Goal: Information Seeking & Learning: Learn about a topic

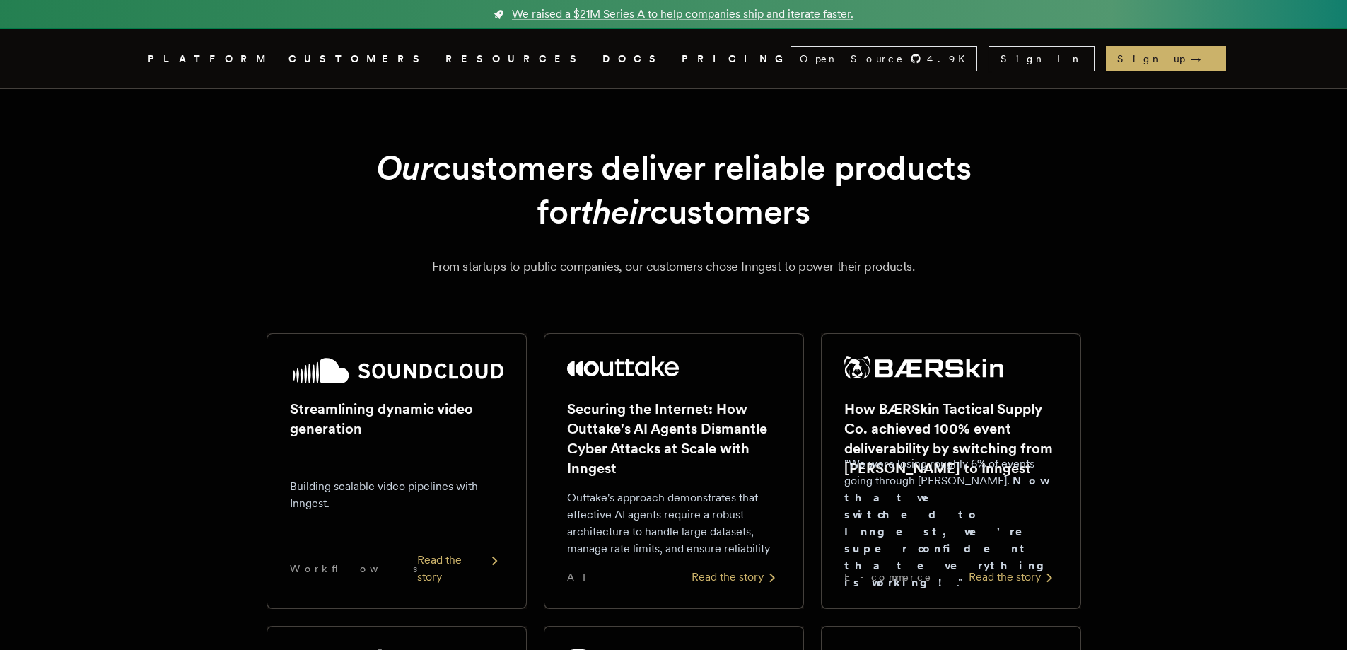
click at [504, 68] on nav "Inngest .cls-1 { fill: #FAFAF9; } PLATFORM CUSTOMERS RESOURCES DOCS PRICING Ope…" at bounding box center [674, 58] width 1132 height 59
click at [603, 64] on link "DOCS" at bounding box center [634, 59] width 62 height 18
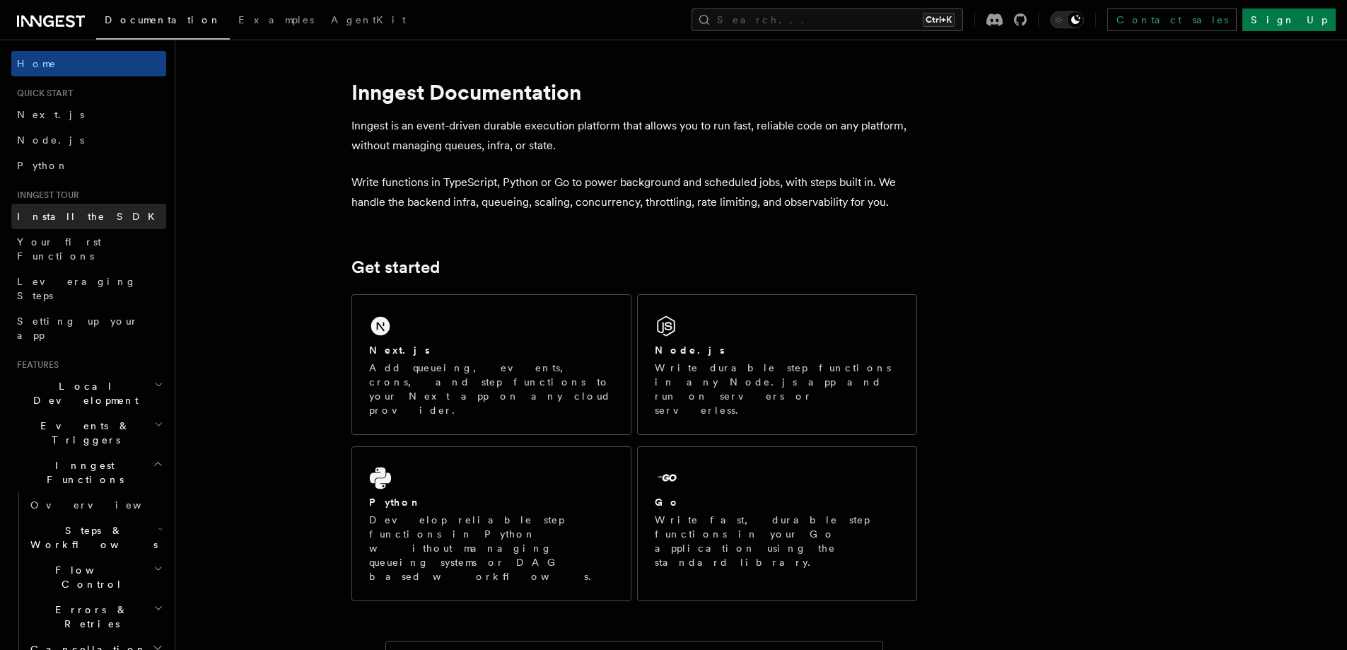
scroll to position [1155, 0]
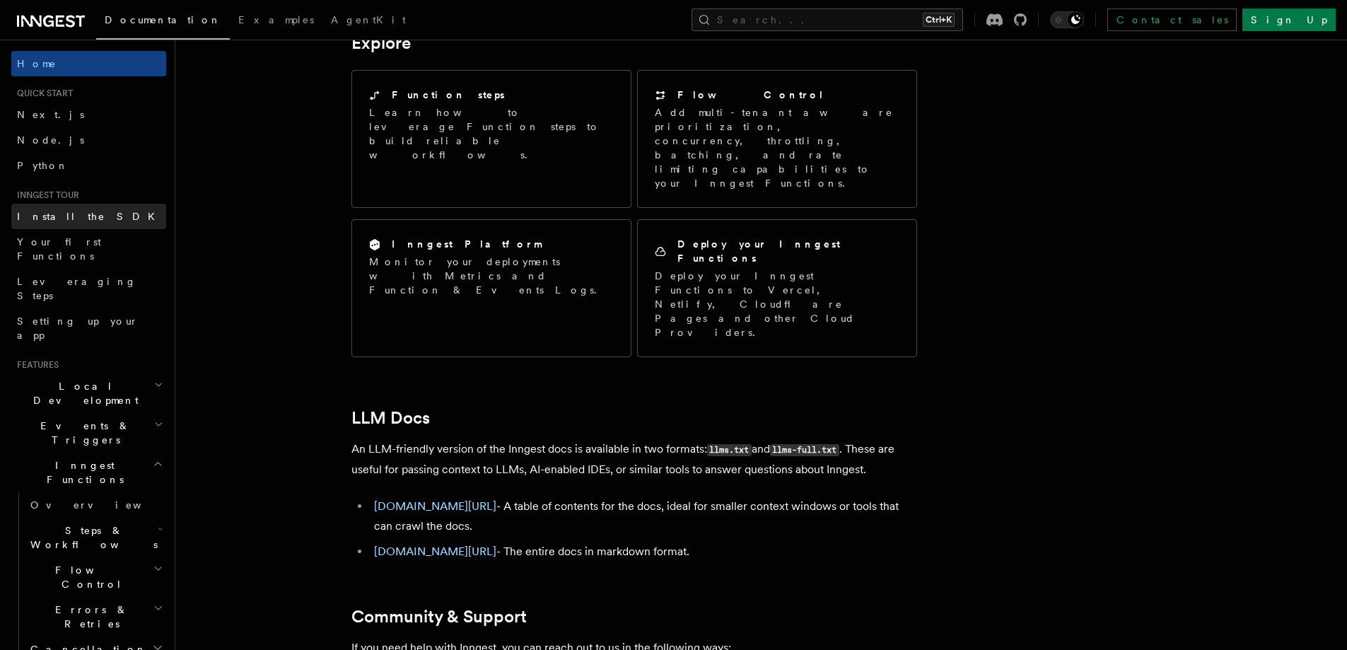
click at [60, 219] on span "Install the SDK" at bounding box center [90, 216] width 146 height 11
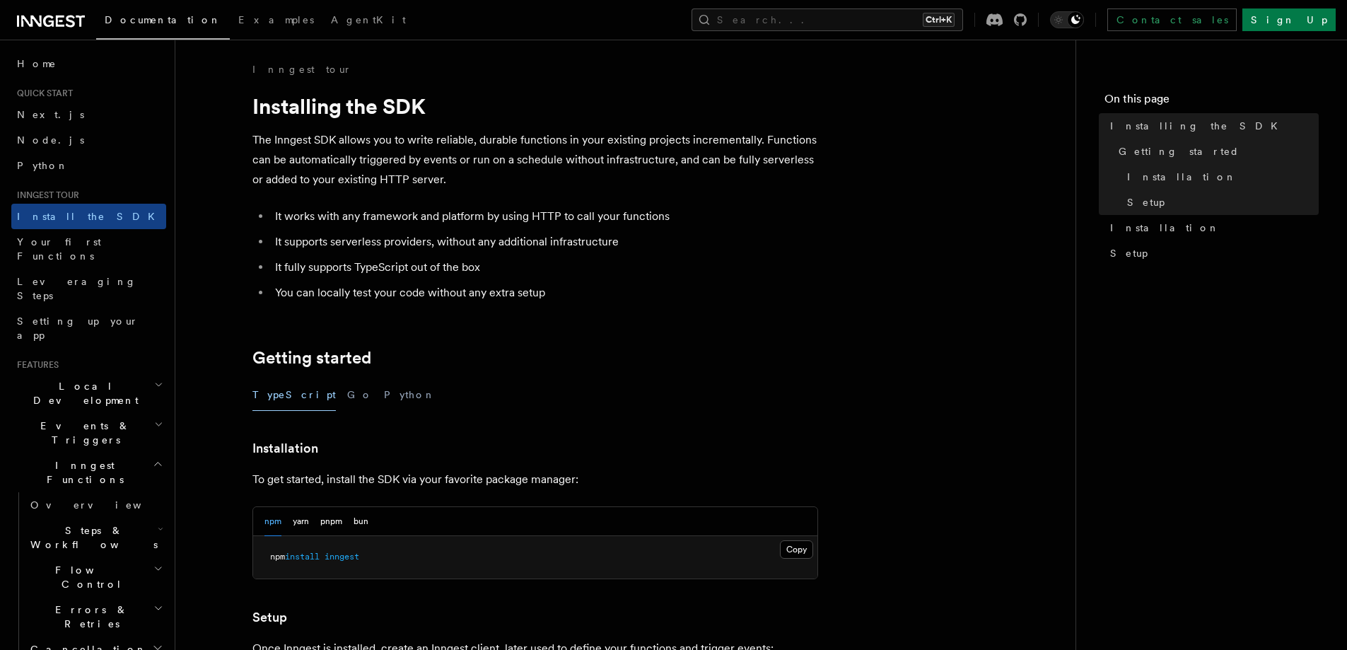
click at [91, 557] on h2 "Flow Control" at bounding box center [95, 577] width 141 height 40
click at [91, 597] on link "Overview" at bounding box center [102, 609] width 128 height 25
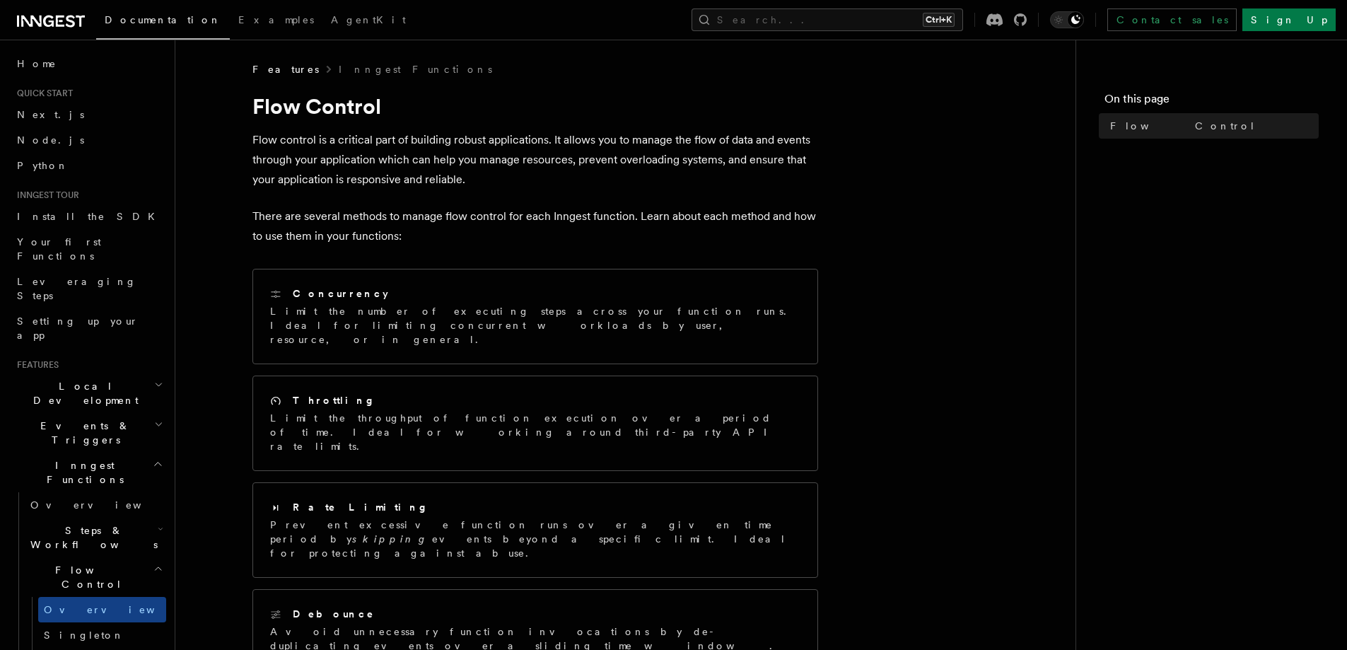
click at [116, 373] on h2 "Local Development" at bounding box center [88, 393] width 155 height 40
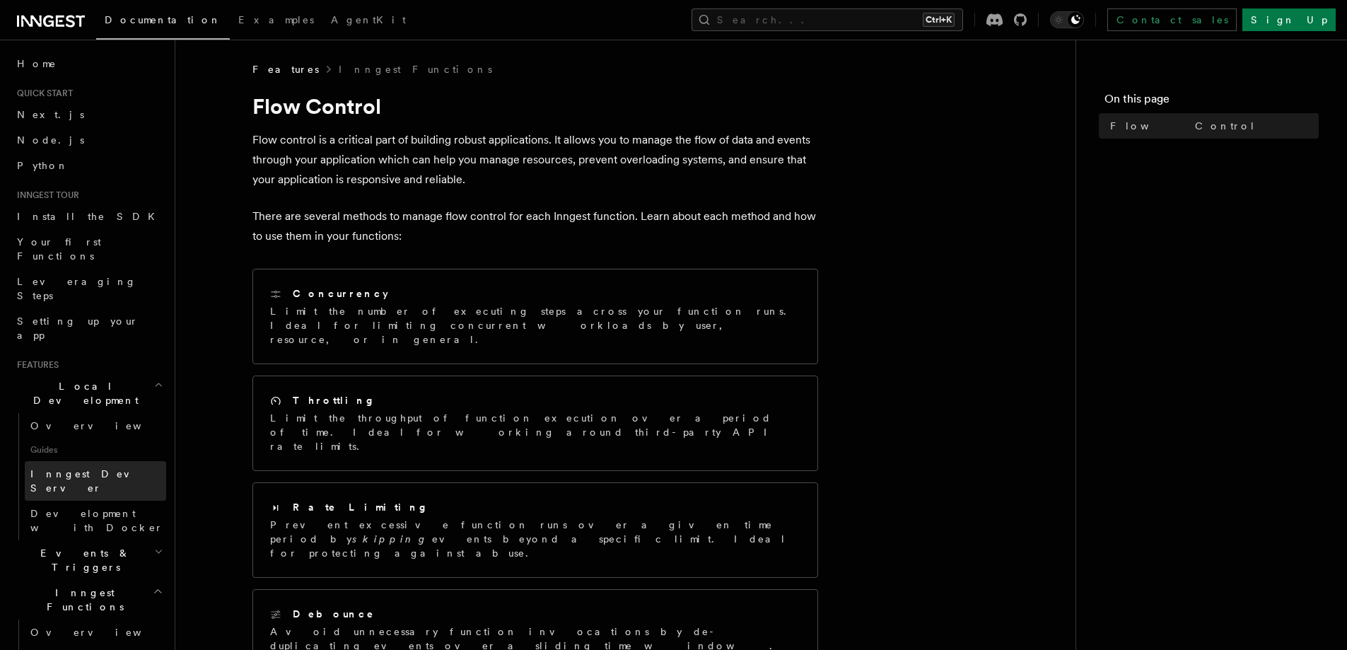
click at [94, 461] on link "Inngest Dev Server" at bounding box center [95, 481] width 141 height 40
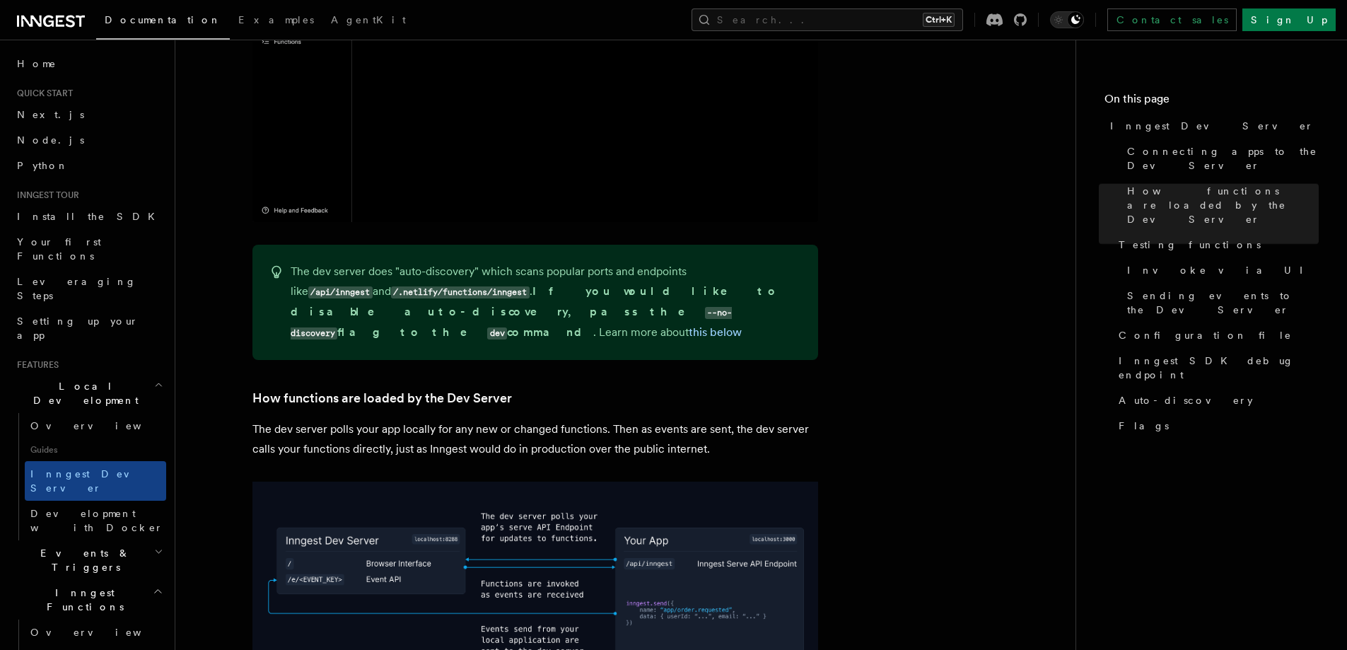
scroll to position [936, 0]
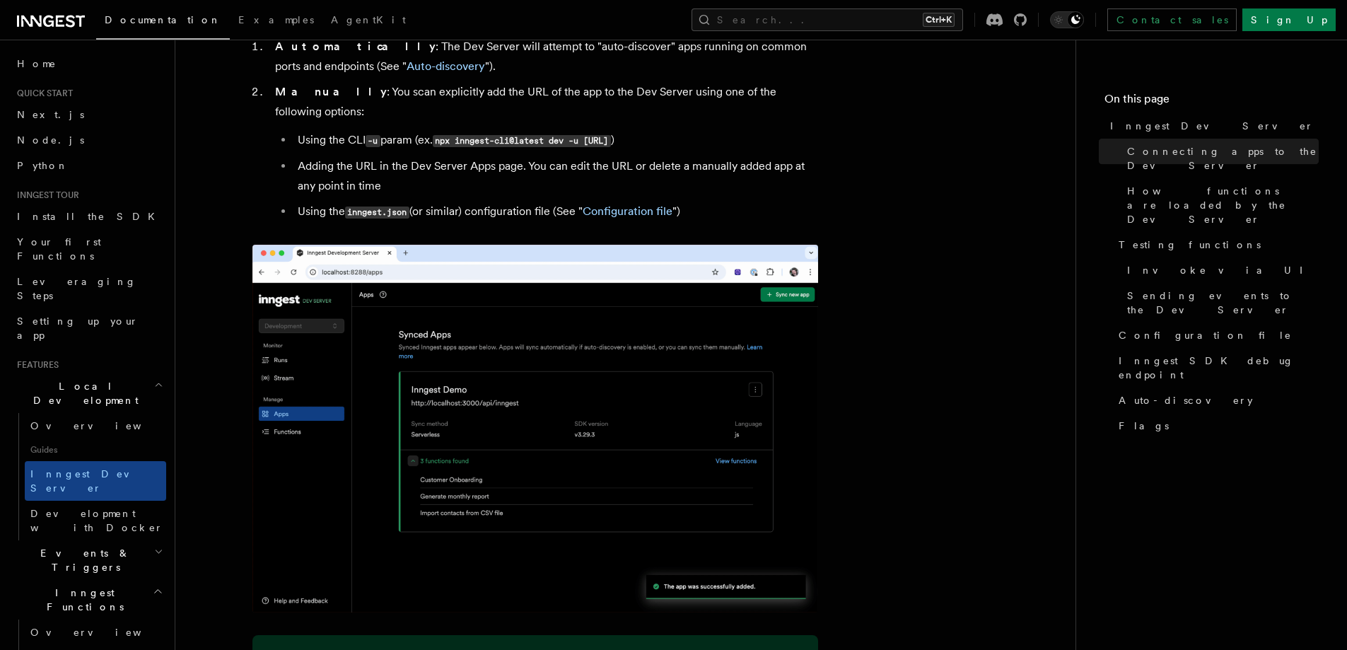
click at [501, 399] on img at bounding box center [536, 429] width 566 height 368
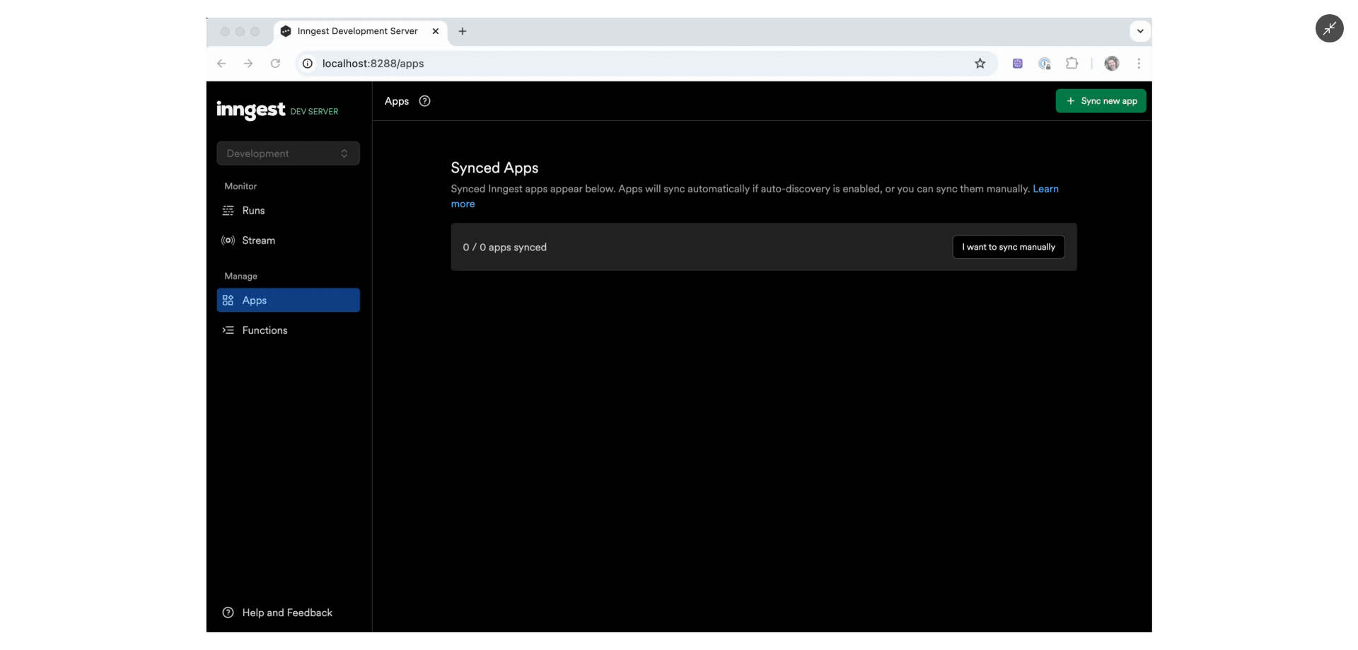
click at [127, 342] on div at bounding box center [679, 325] width 1358 height 650
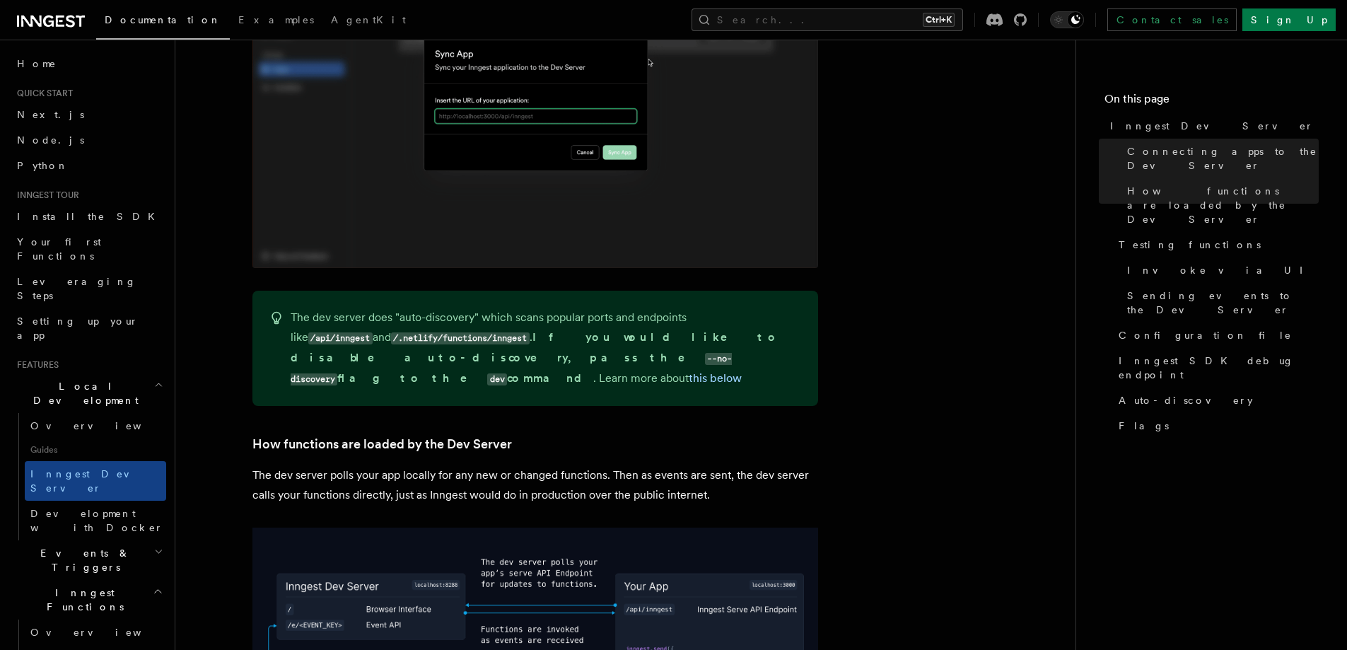
scroll to position [1644, 0]
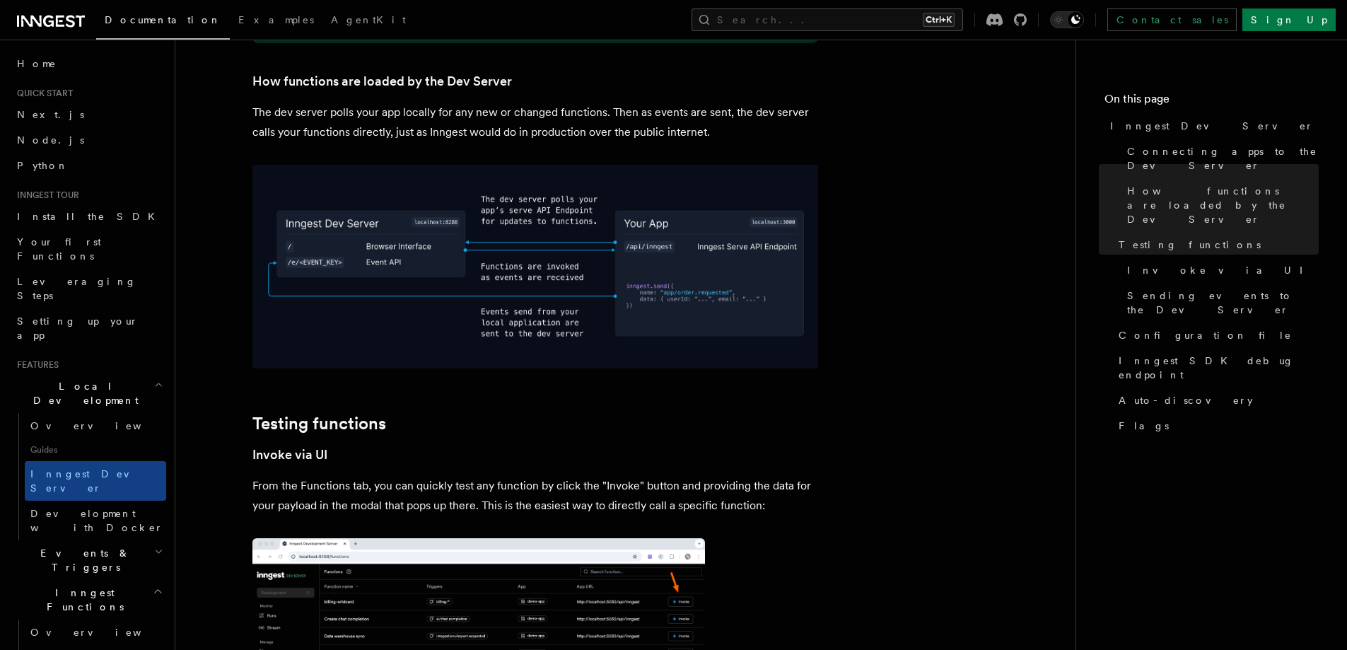
click at [535, 257] on img at bounding box center [536, 267] width 566 height 204
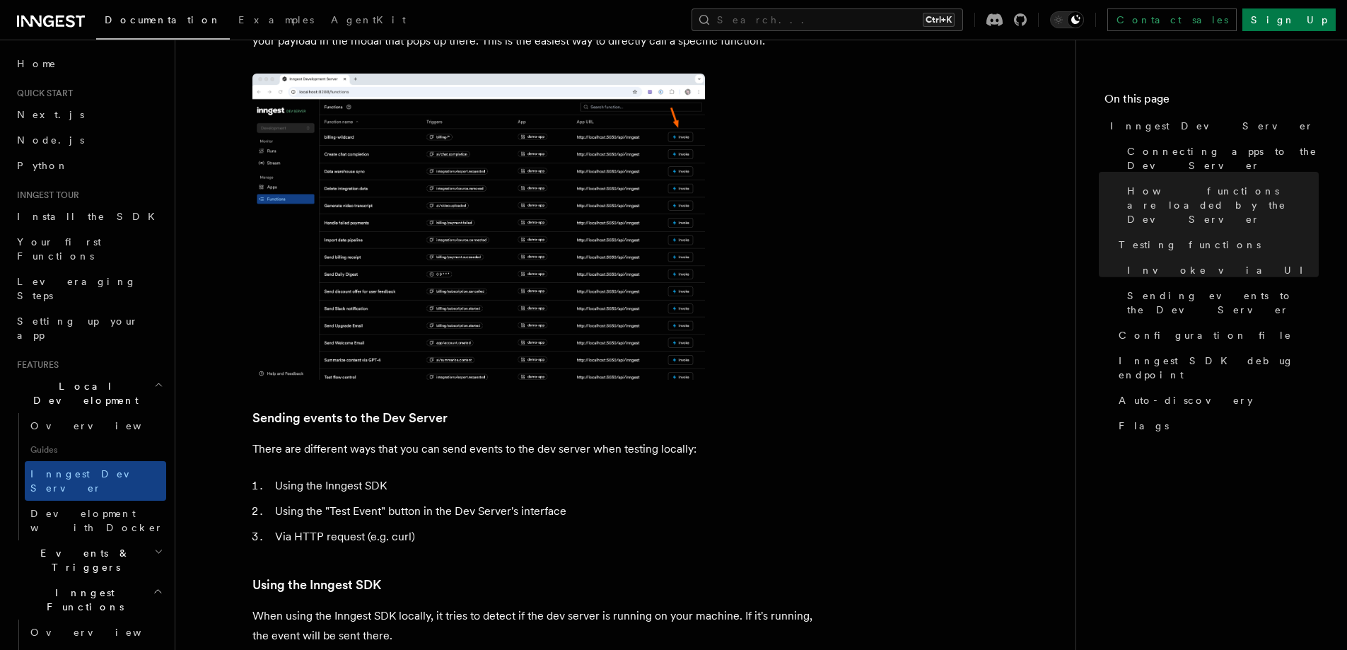
scroll to position [2122, 0]
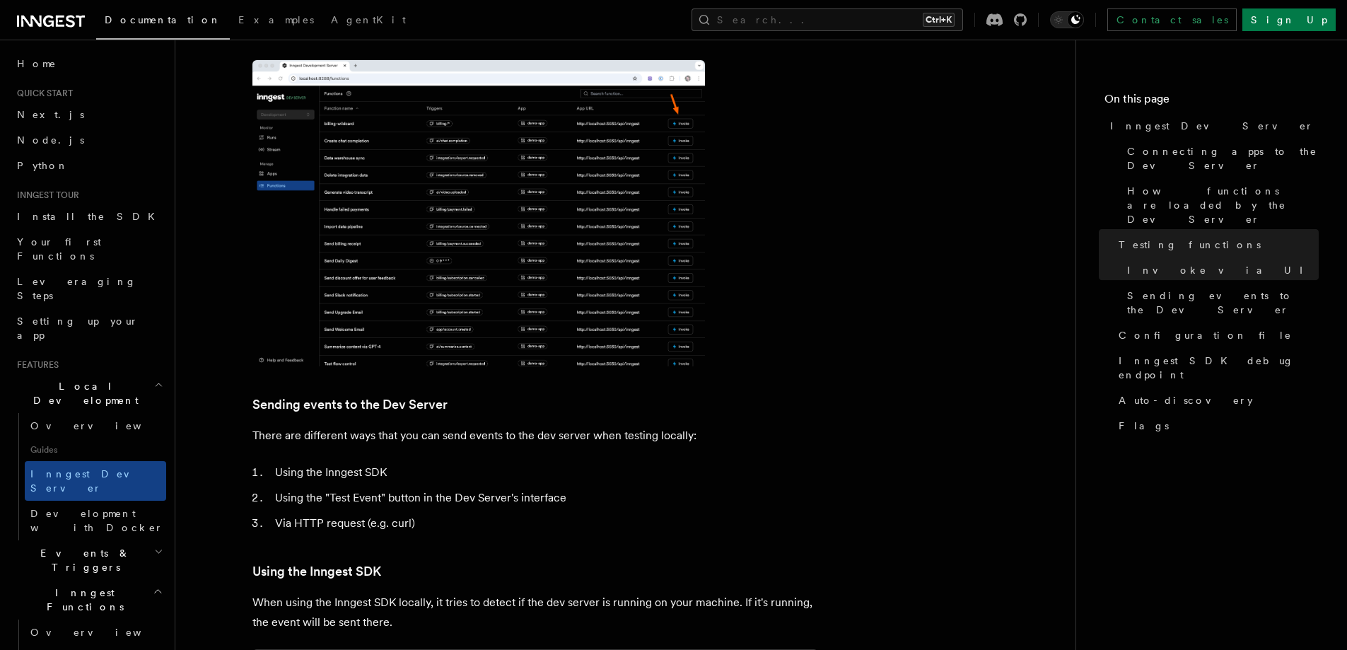
click at [472, 202] on img at bounding box center [479, 213] width 453 height 306
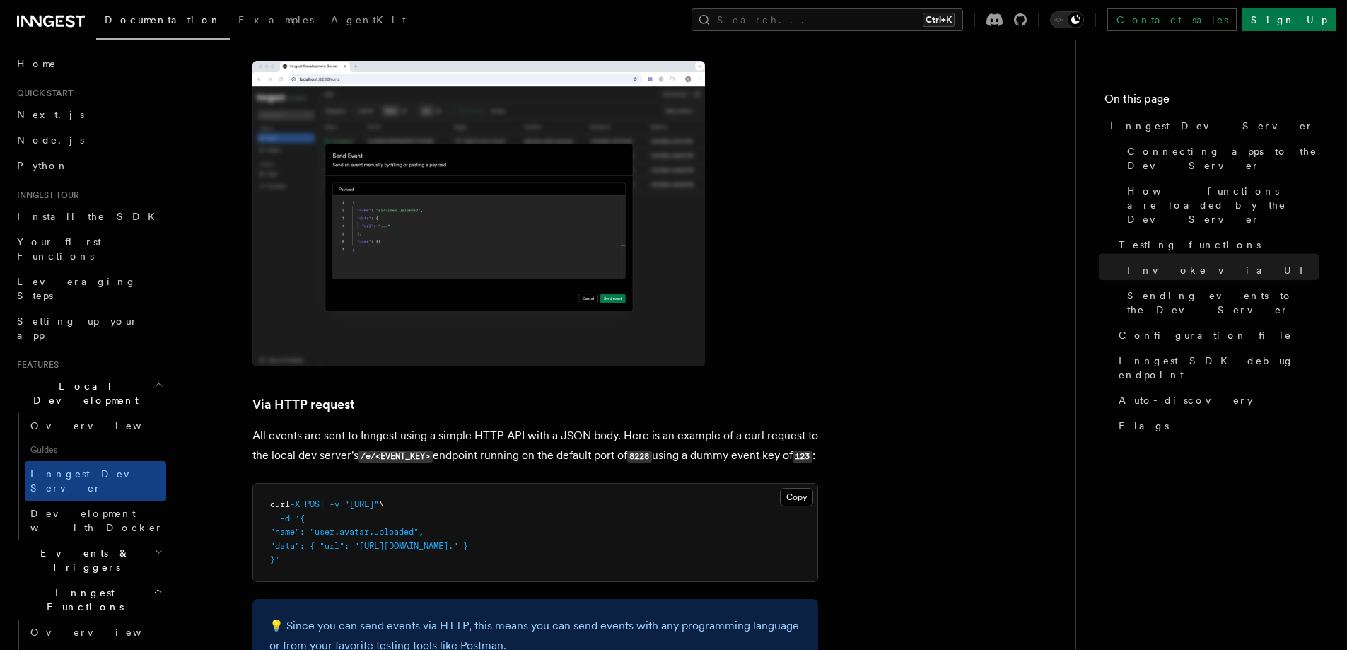
click at [462, 223] on img at bounding box center [479, 214] width 453 height 306
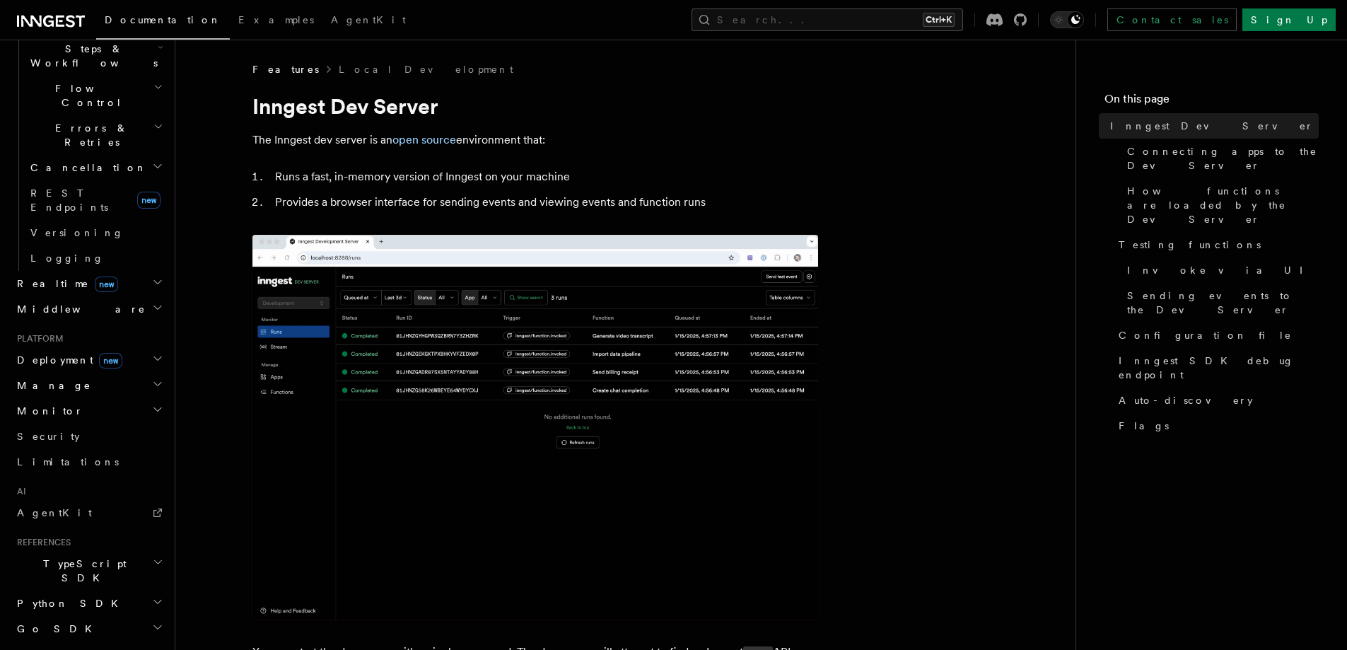
scroll to position [137, 0]
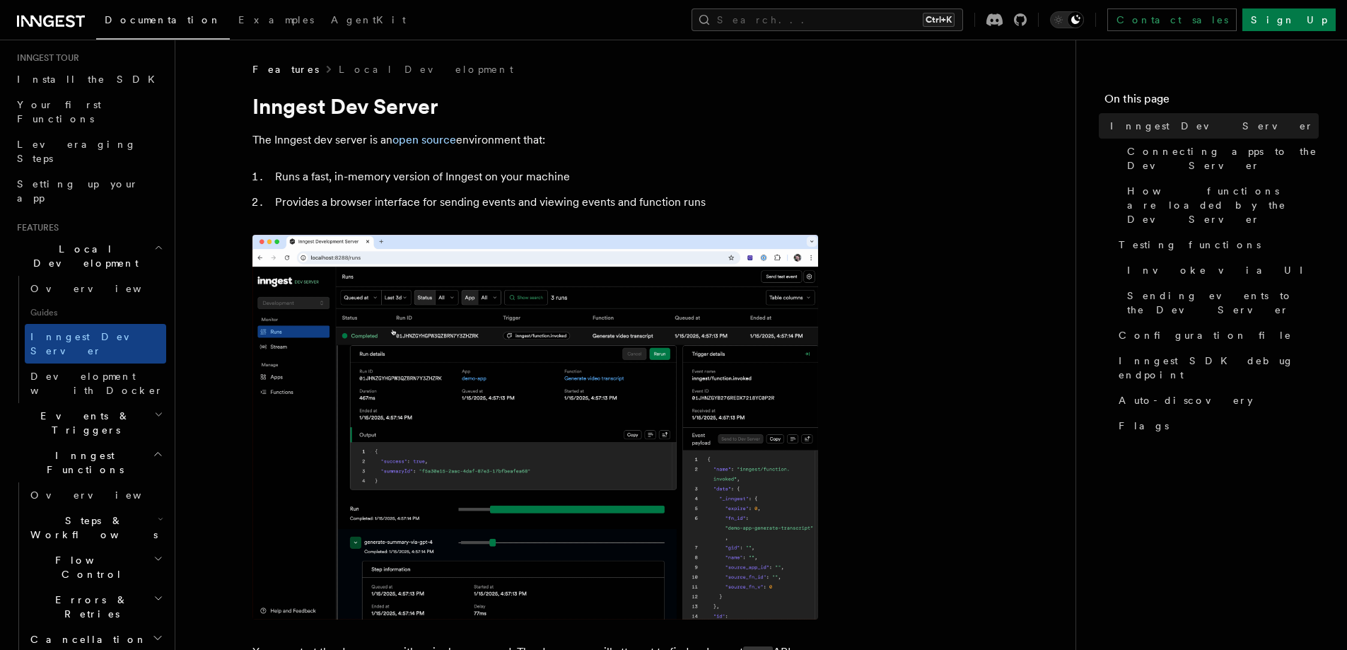
click at [85, 553] on span "Flow Control" at bounding box center [89, 567] width 129 height 28
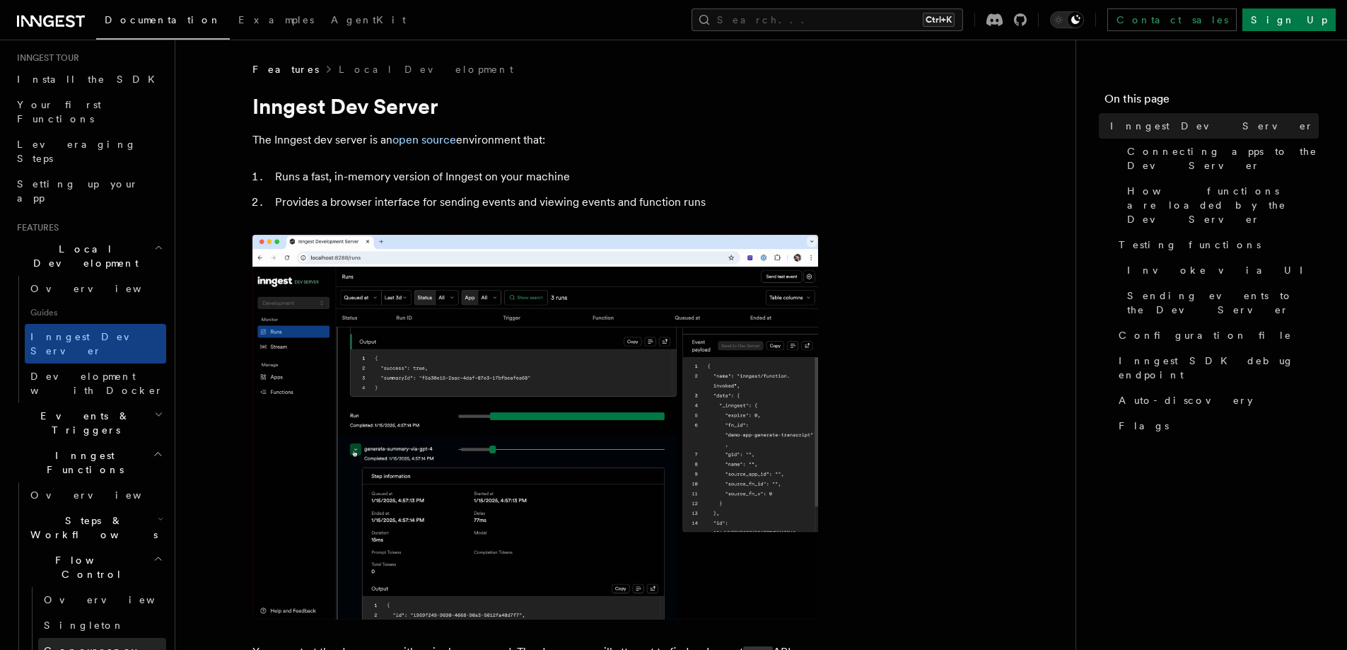
click at [91, 645] on span "Concurrency" at bounding box center [90, 650] width 93 height 11
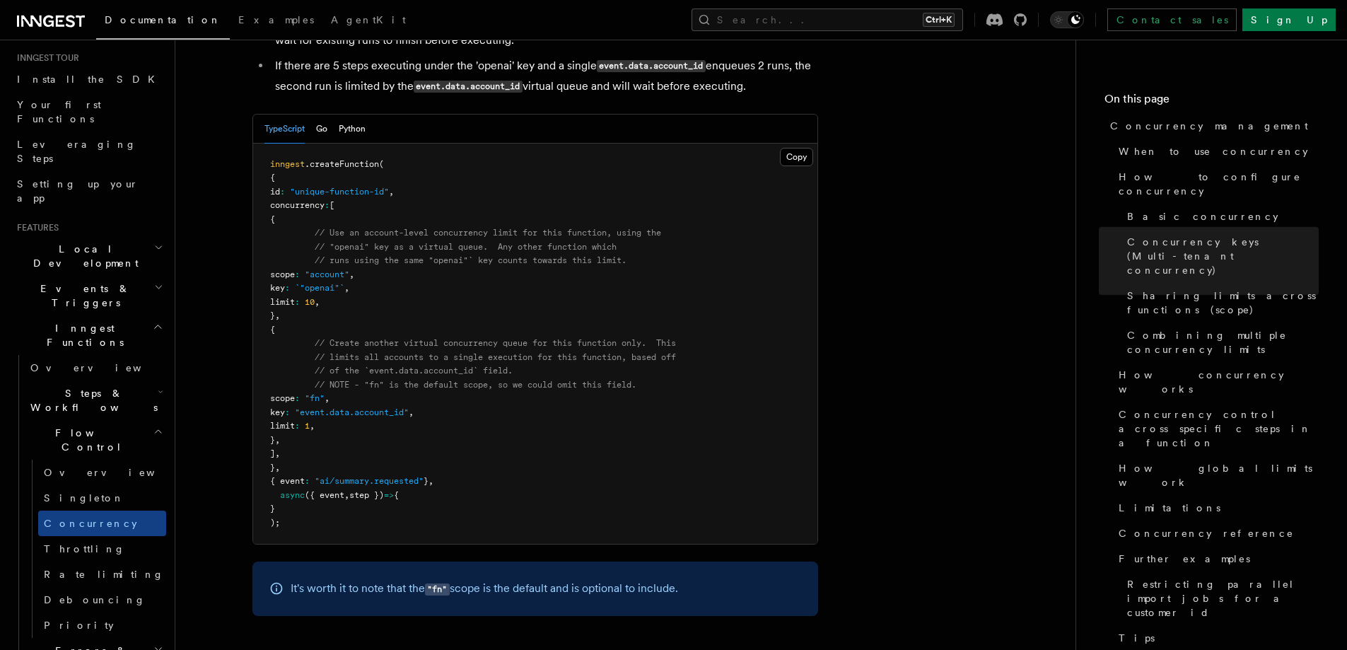
scroll to position [2357, 0]
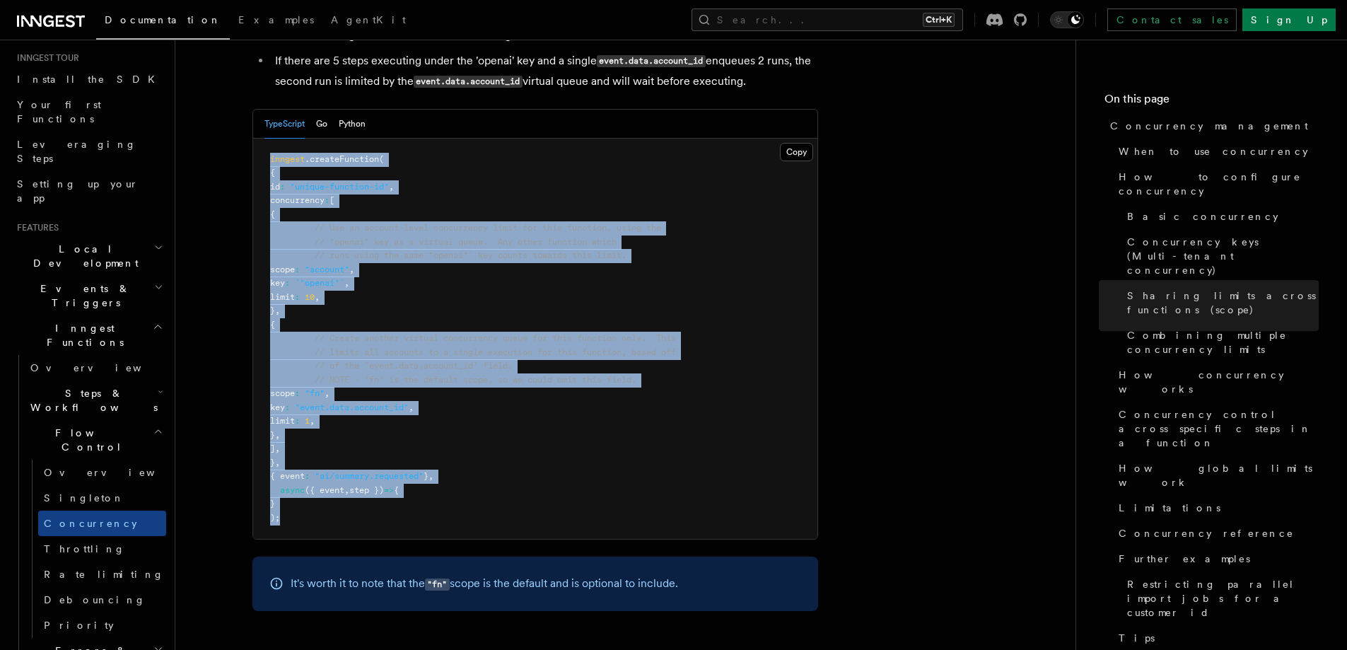
drag, startPoint x: 285, startPoint y: 202, endPoint x: 224, endPoint y: 93, distance: 124.5
click at [325, 110] on button "Go" at bounding box center [321, 124] width 11 height 29
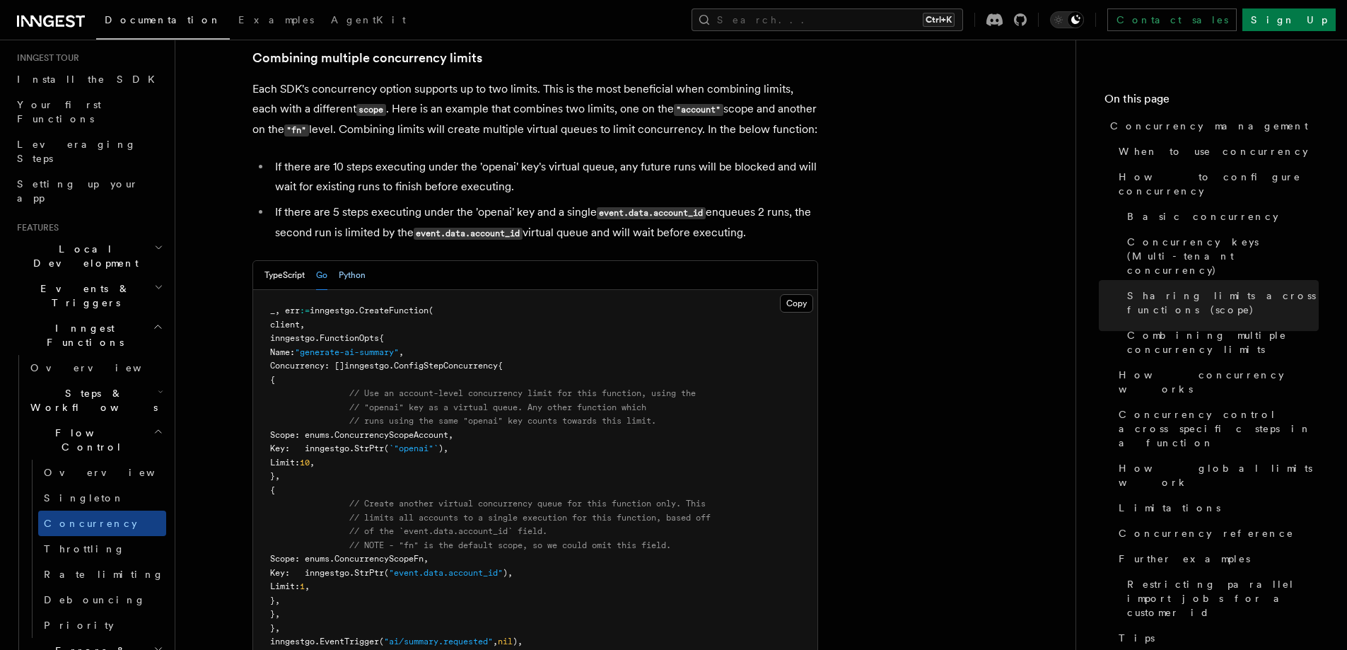
click at [360, 261] on button "Python" at bounding box center [352, 275] width 27 height 29
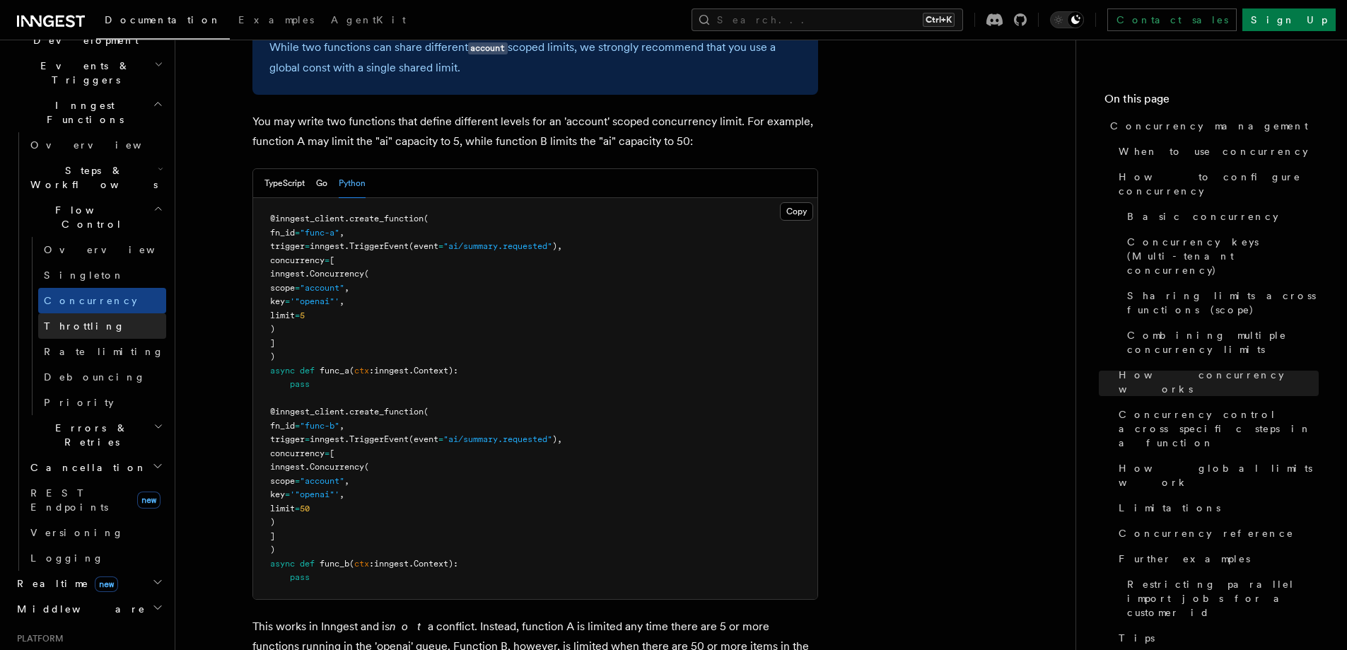
scroll to position [373, 0]
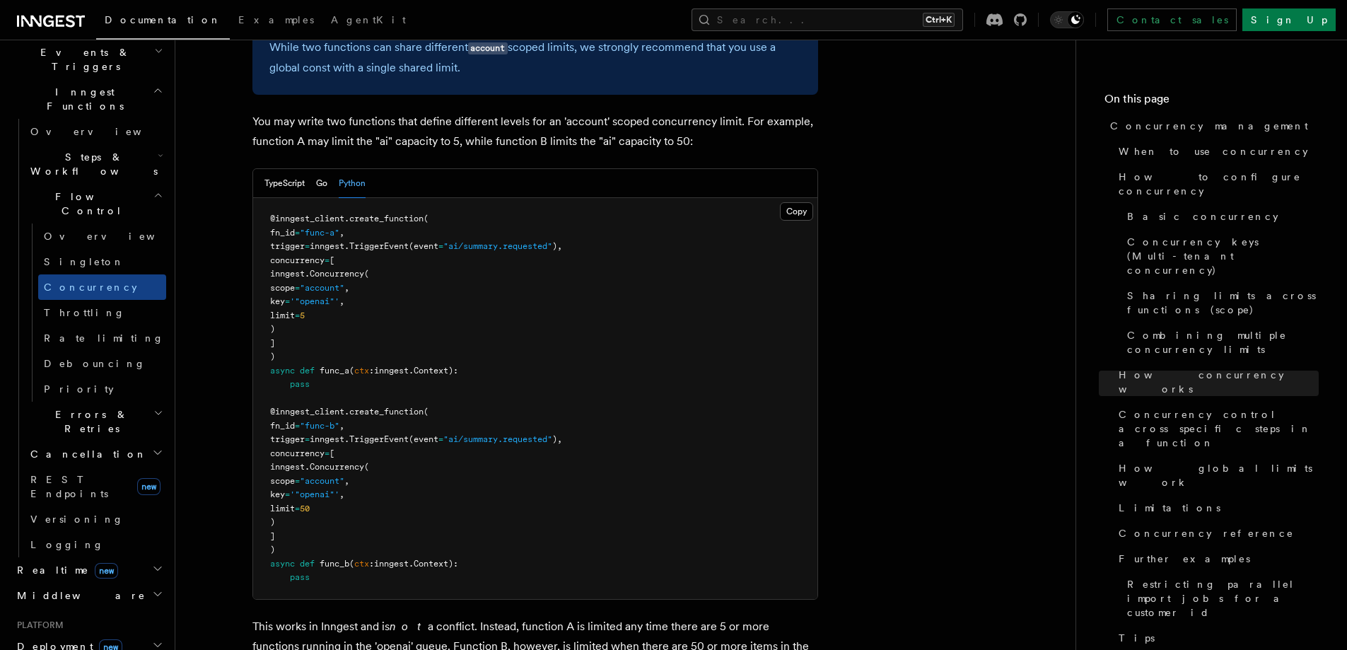
click at [83, 441] on h2 "Cancellation" at bounding box center [95, 453] width 141 height 25
click at [90, 499] on span "Cancel on timeouts" at bounding box center [90, 511] width 93 height 25
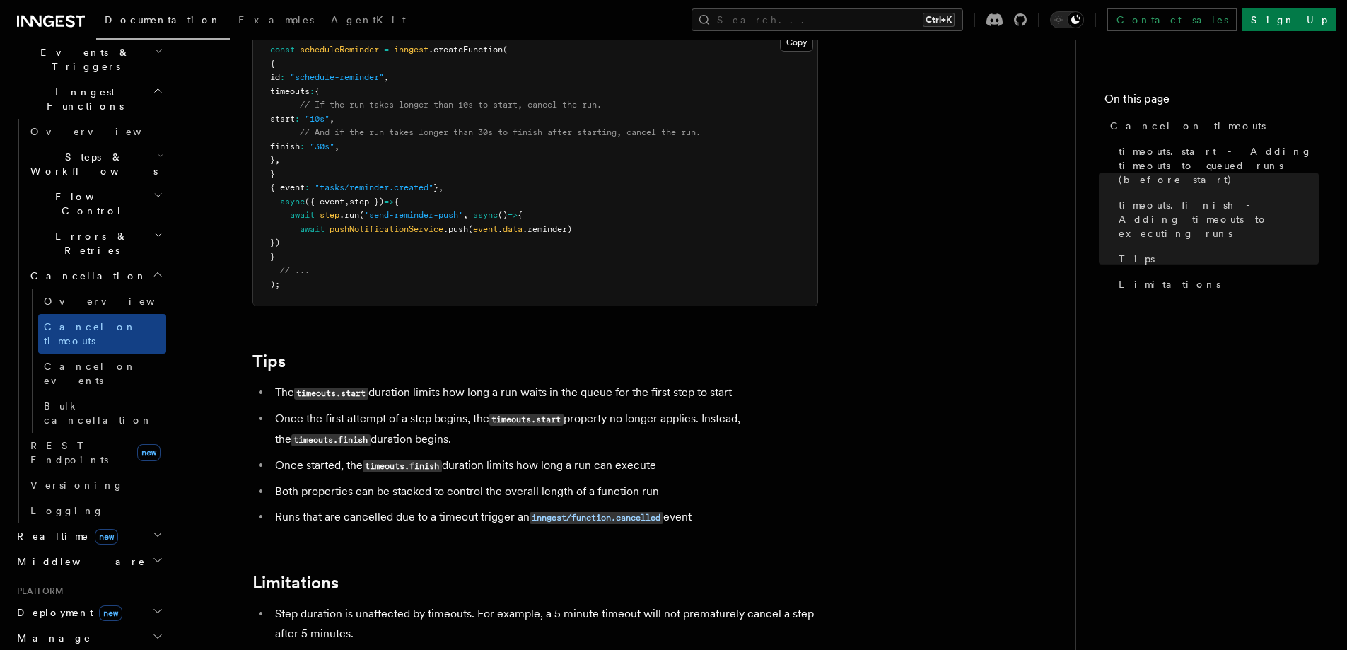
scroll to position [1308, 0]
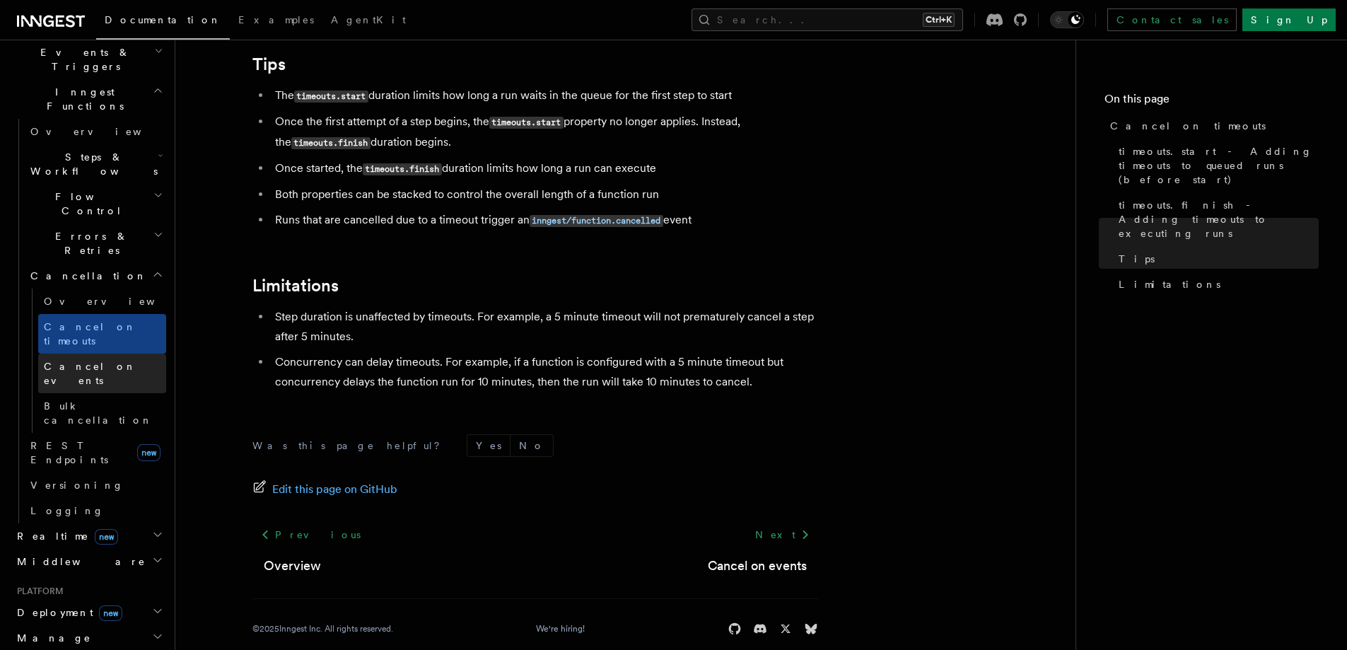
click at [98, 361] on span "Cancel on events" at bounding box center [90, 373] width 93 height 25
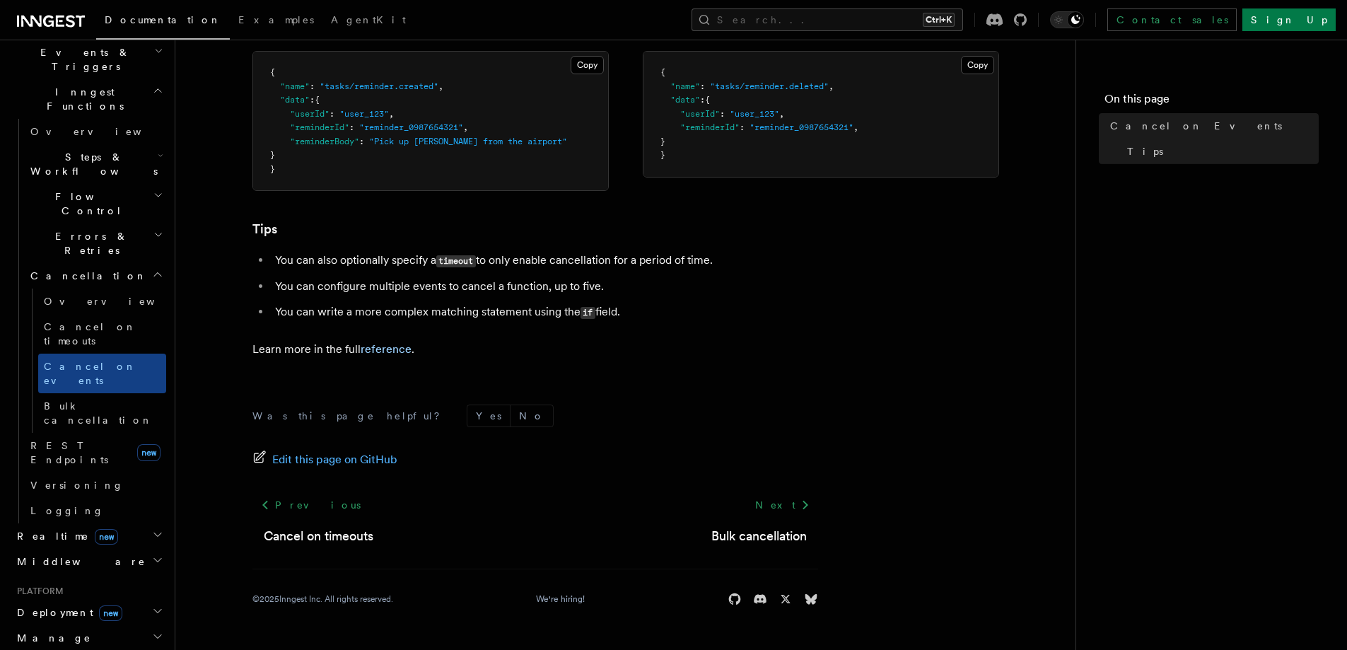
scroll to position [972, 0]
click at [76, 400] on span "Bulk cancellation" at bounding box center [98, 412] width 109 height 25
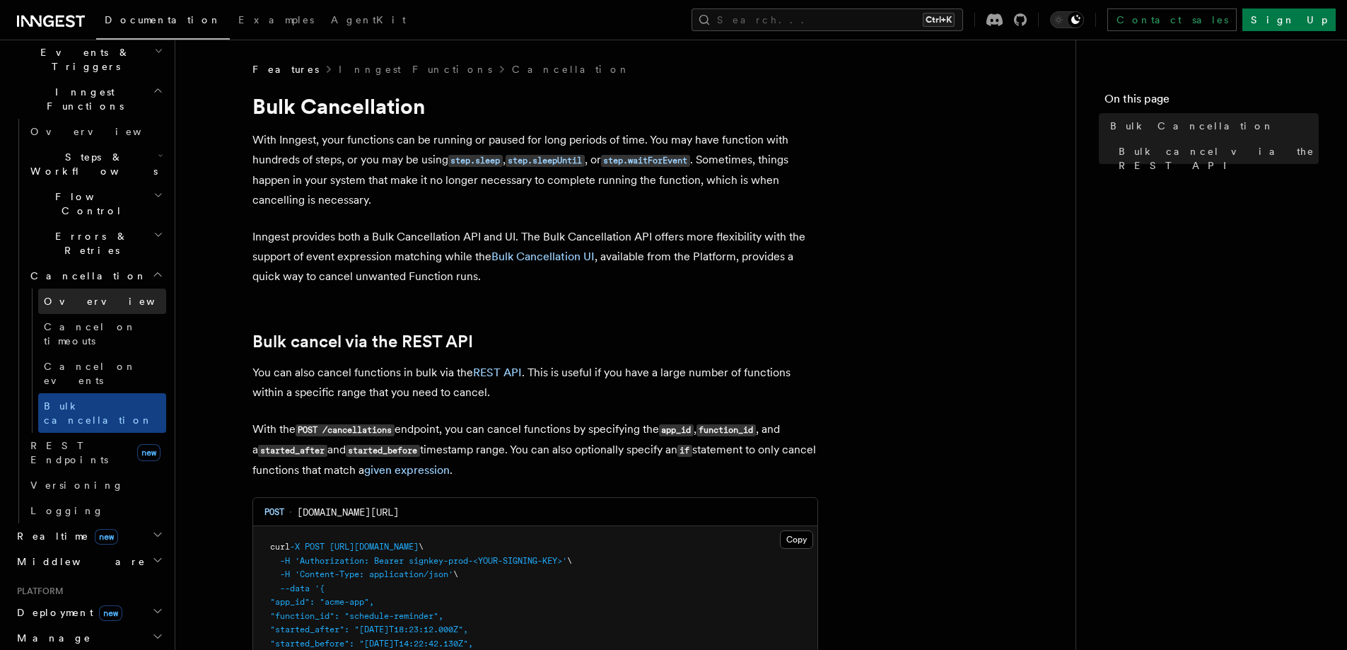
click at [69, 296] on span "Overview" at bounding box center [117, 301] width 146 height 11
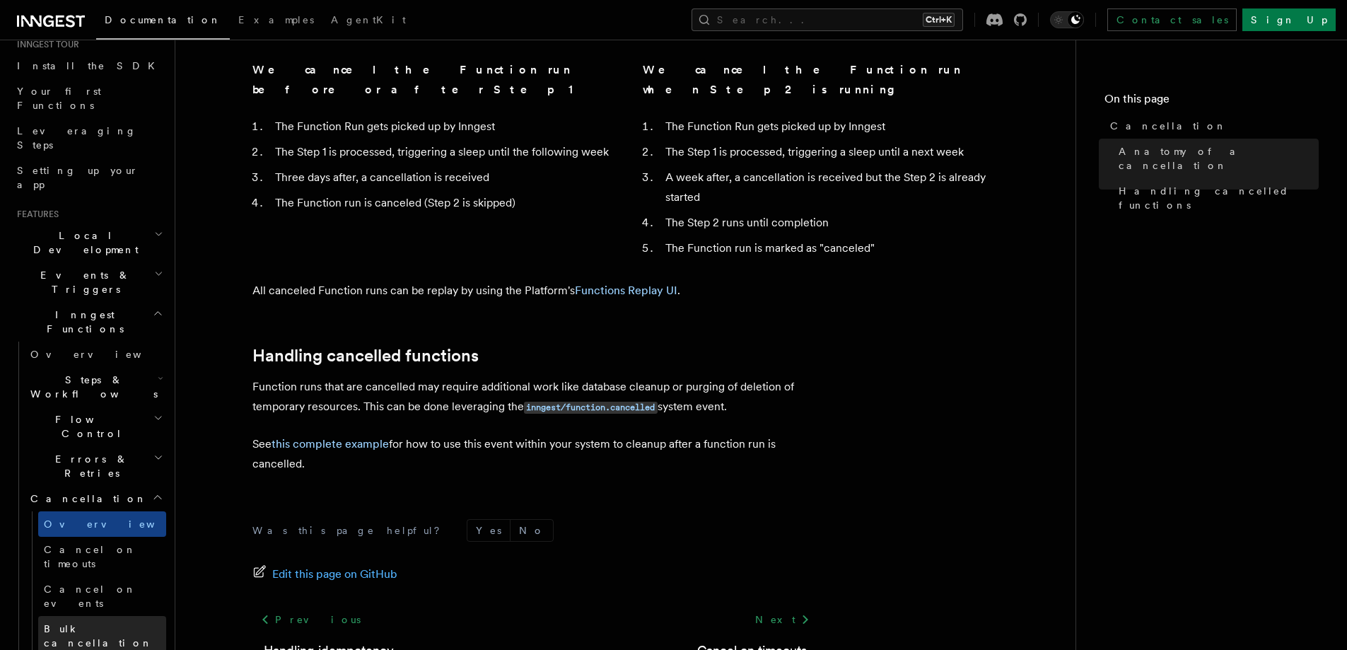
scroll to position [137, 0]
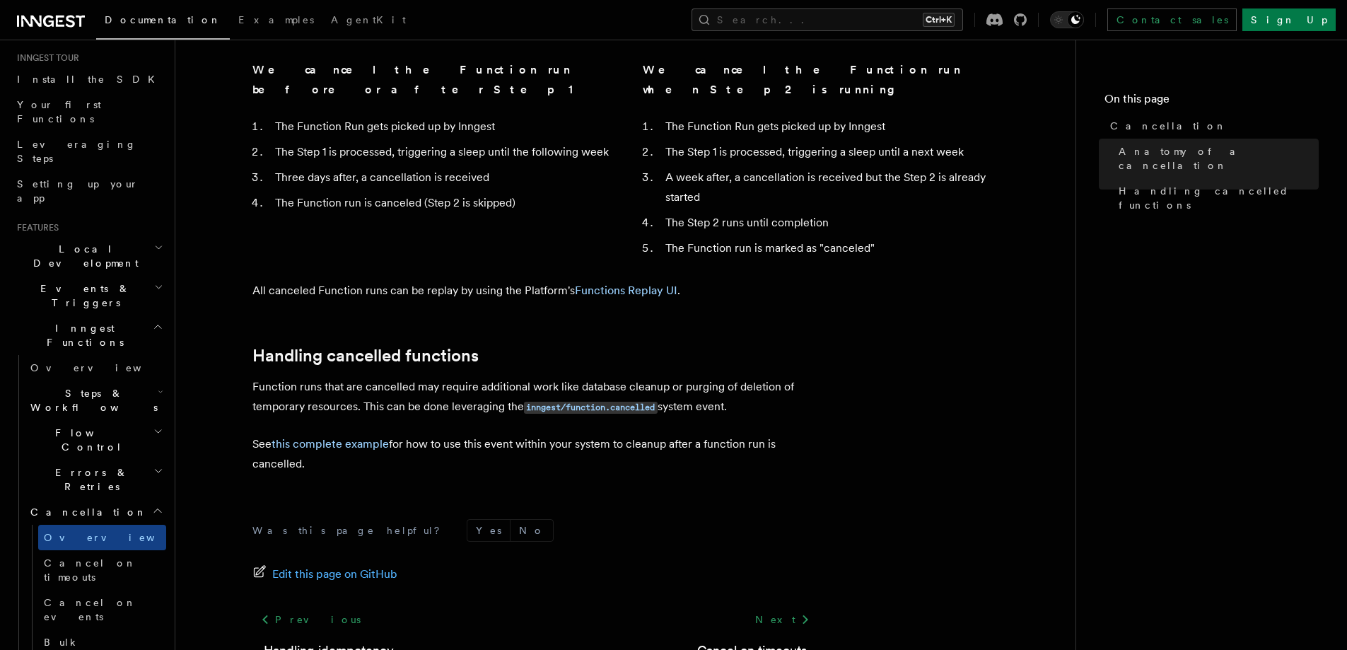
click at [110, 460] on h2 "Errors & Retries" at bounding box center [95, 480] width 141 height 40
click at [90, 525] on link "Retries" at bounding box center [102, 537] width 128 height 25
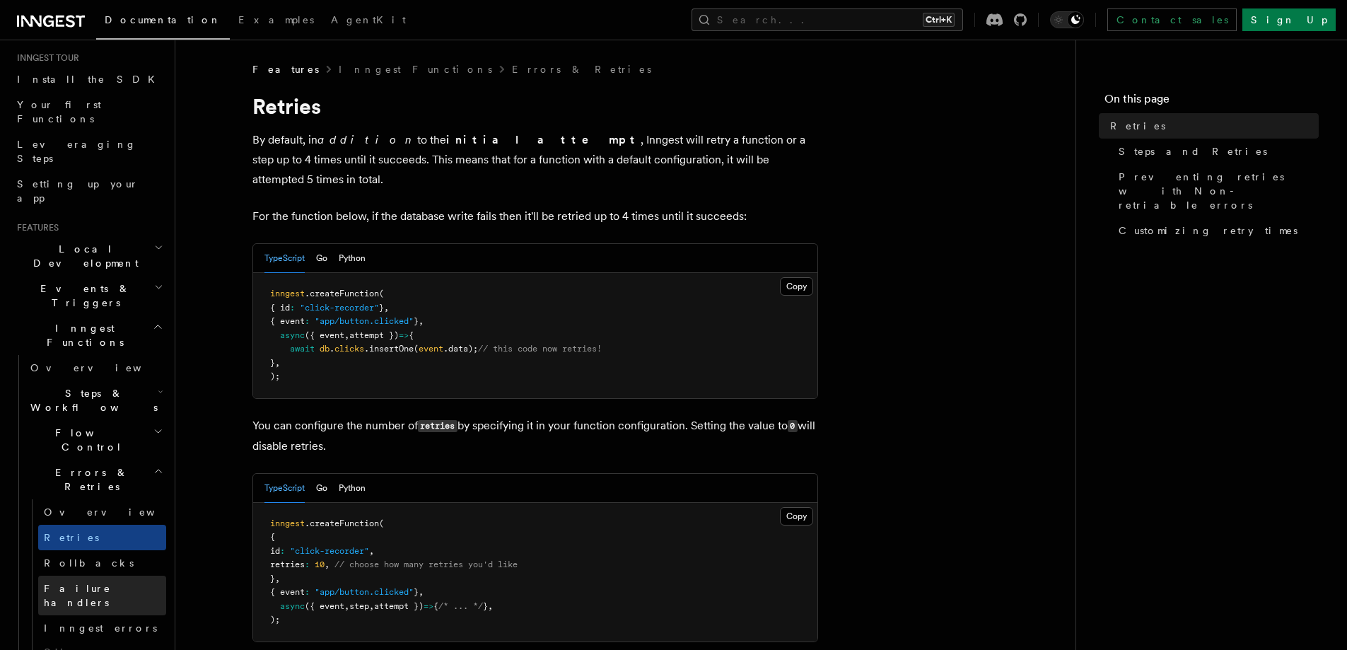
click at [110, 576] on link "Failure handlers" at bounding box center [102, 596] width 128 height 40
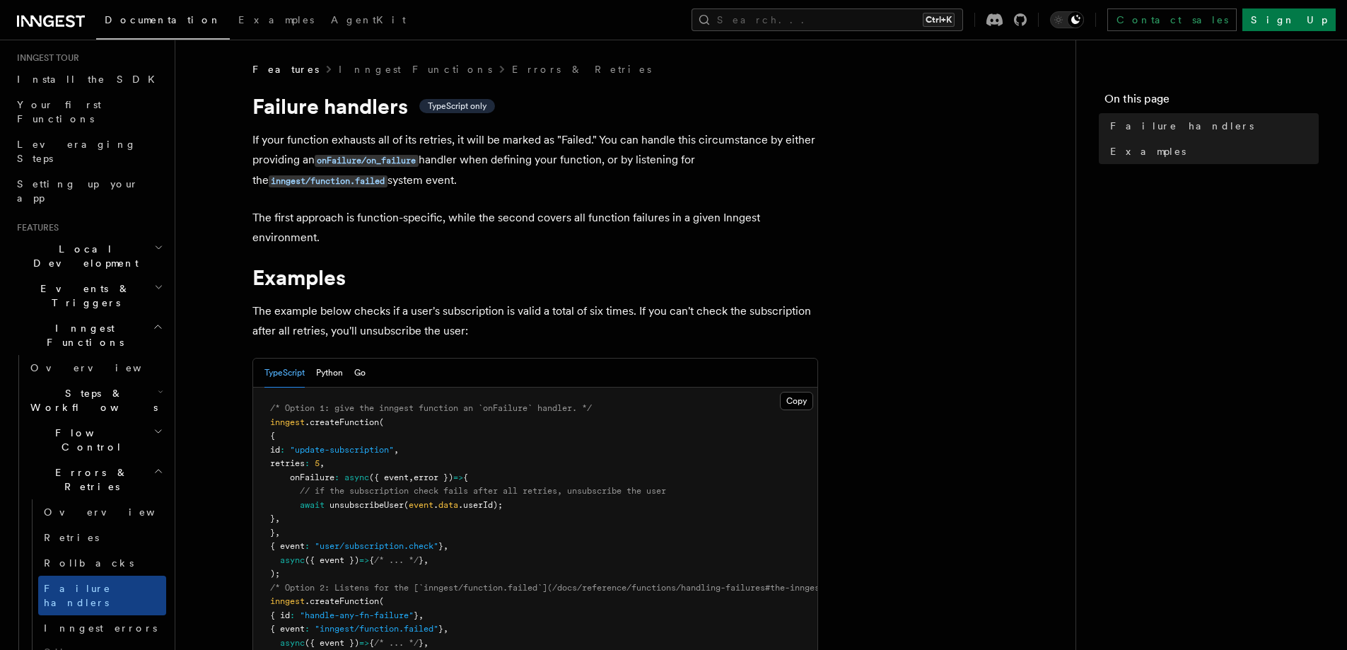
scroll to position [412, 0]
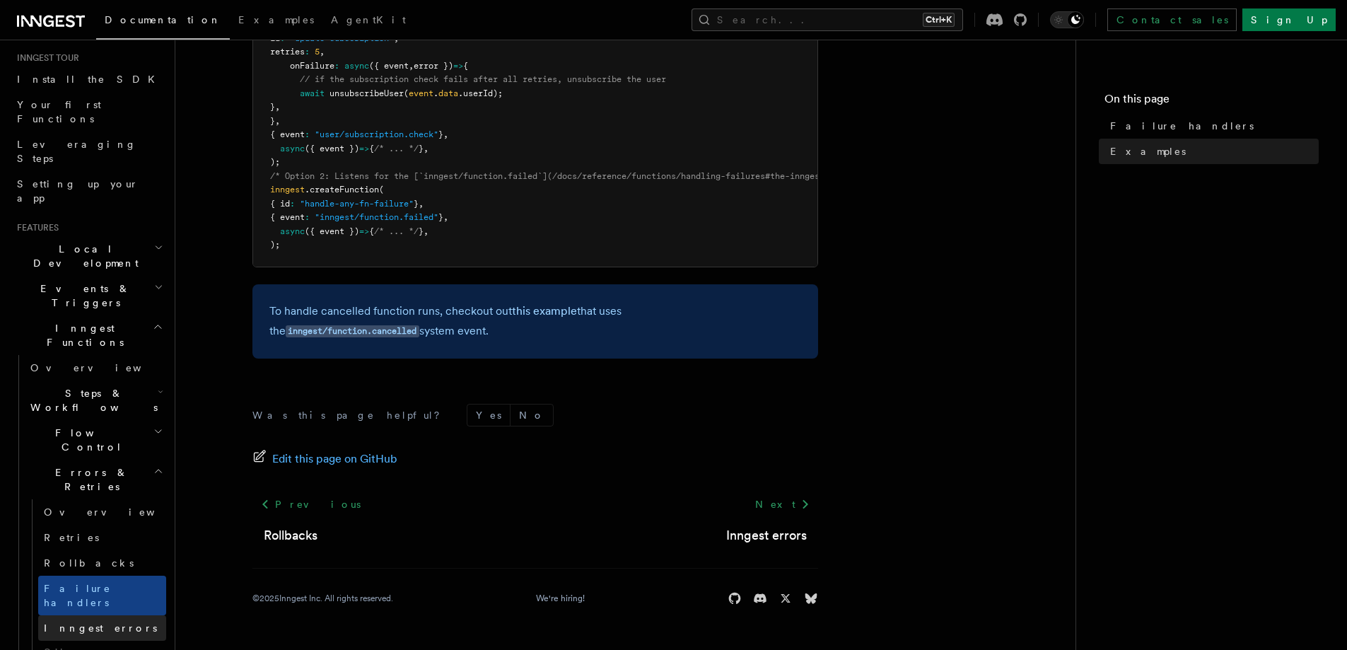
click at [88, 621] on span "Inngest errors" at bounding box center [100, 628] width 113 height 14
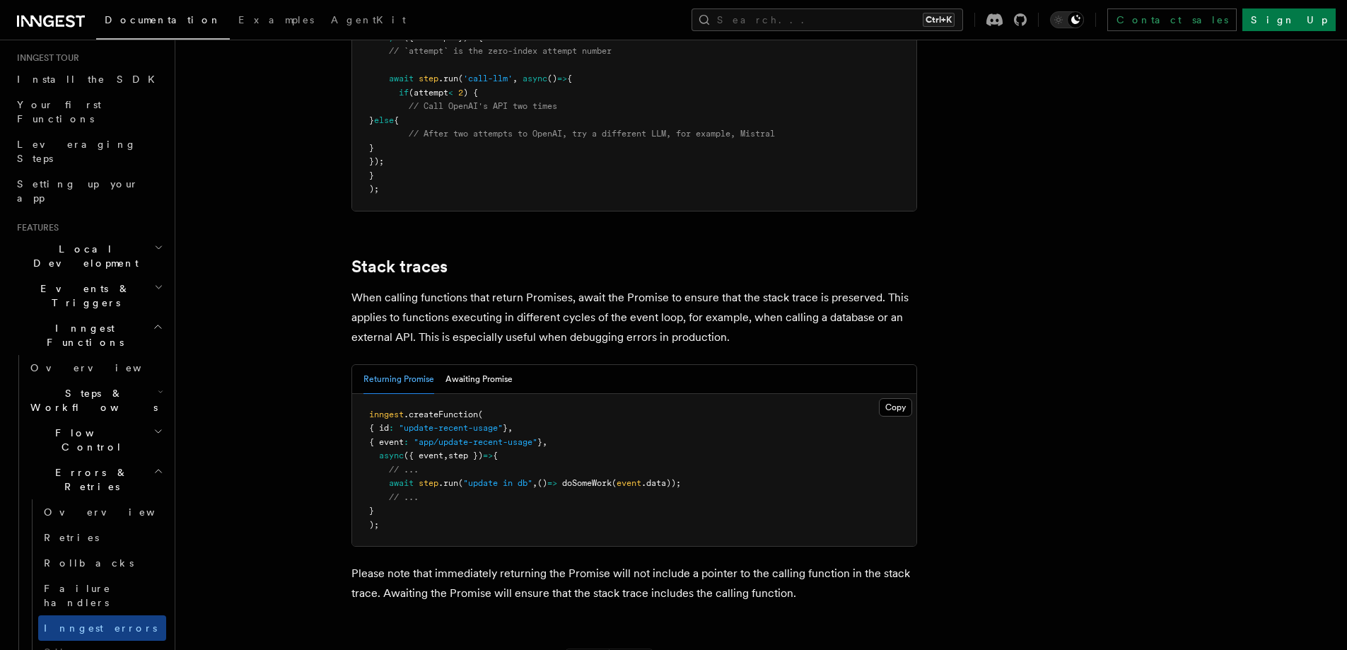
scroll to position [3183, 0]
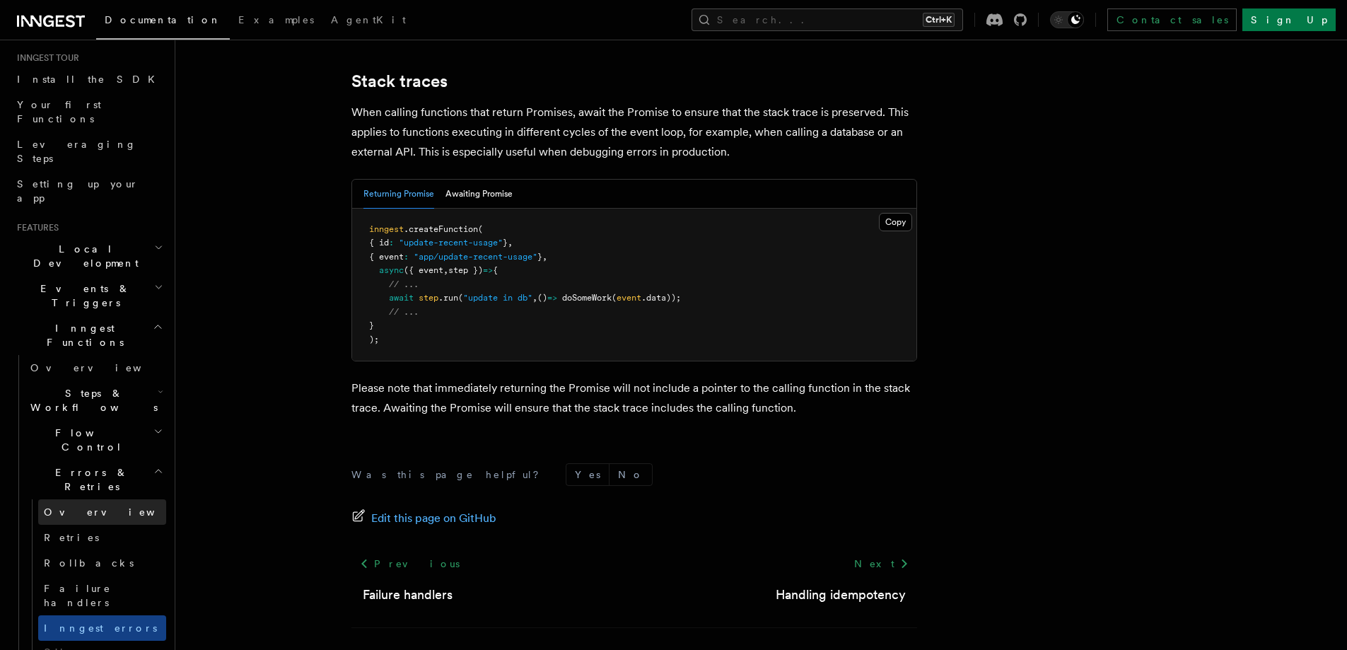
click at [110, 499] on link "Overview" at bounding box center [102, 511] width 128 height 25
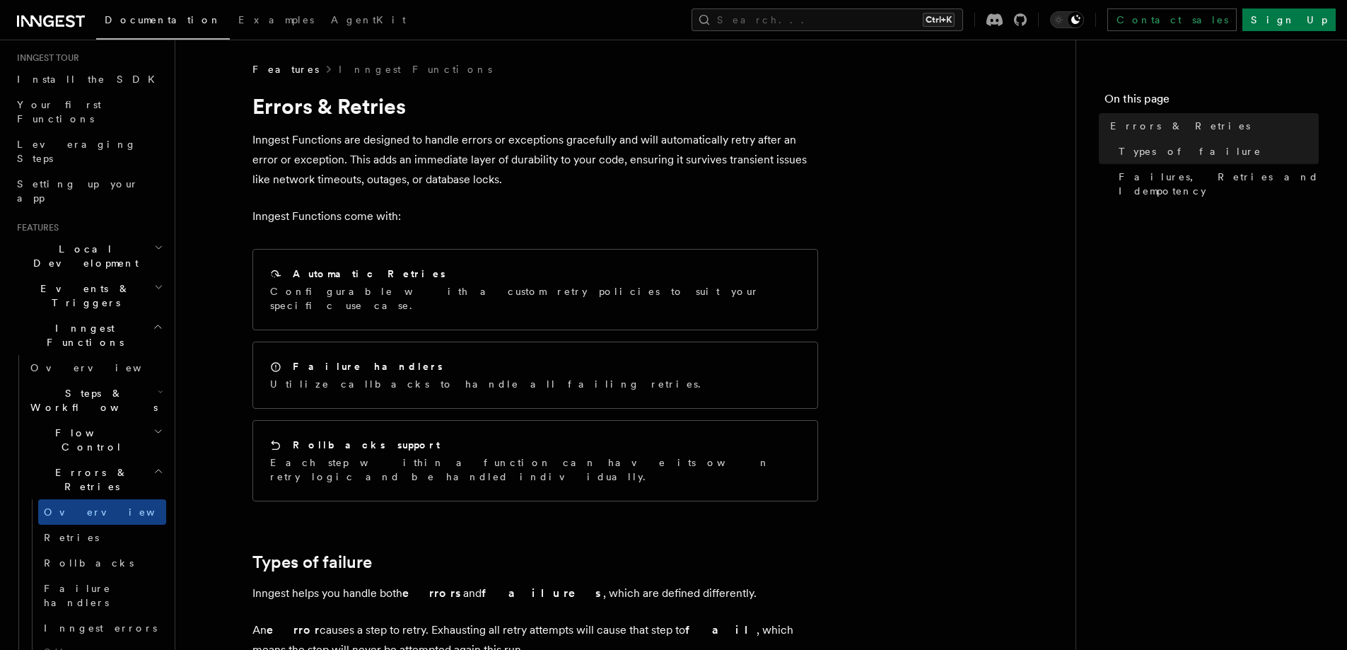
click at [88, 420] on h2 "Flow Control" at bounding box center [95, 440] width 141 height 40
click at [81, 536] on link "Throttling" at bounding box center [102, 548] width 128 height 25
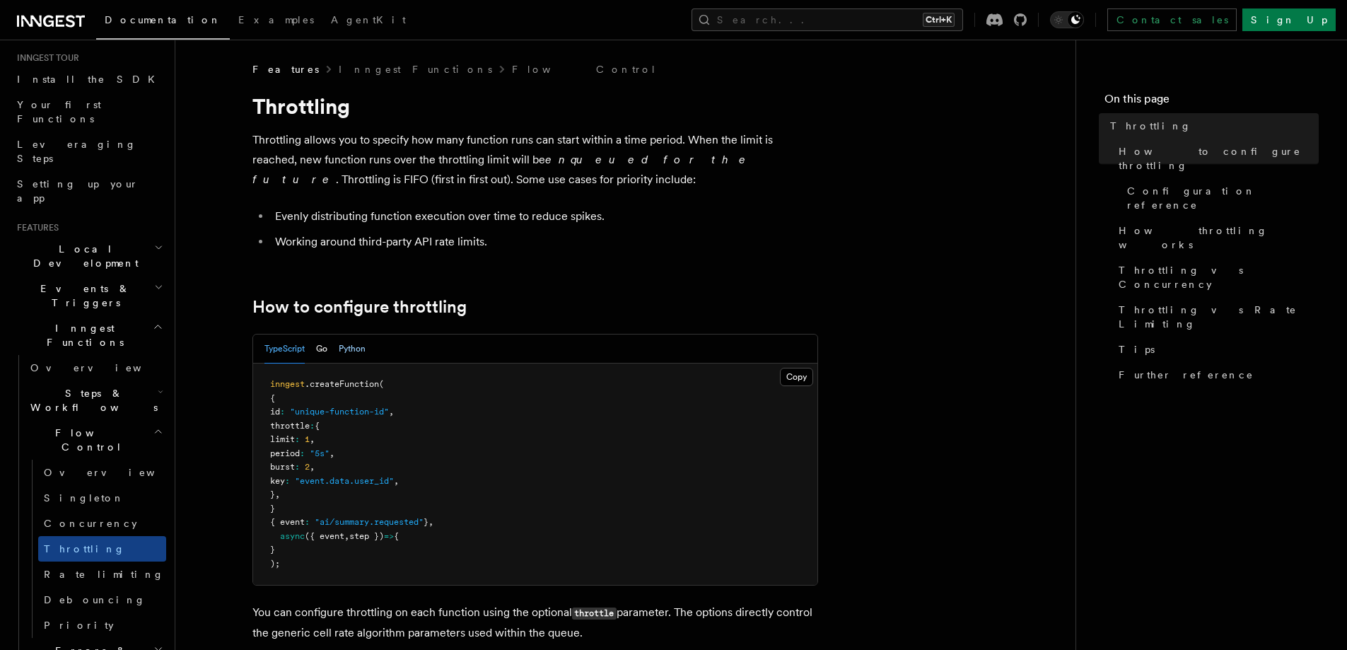
drag, startPoint x: 352, startPoint y: 354, endPoint x: 352, endPoint y: 346, distance: 7.8
click at [352, 352] on button "Python" at bounding box center [352, 349] width 27 height 29
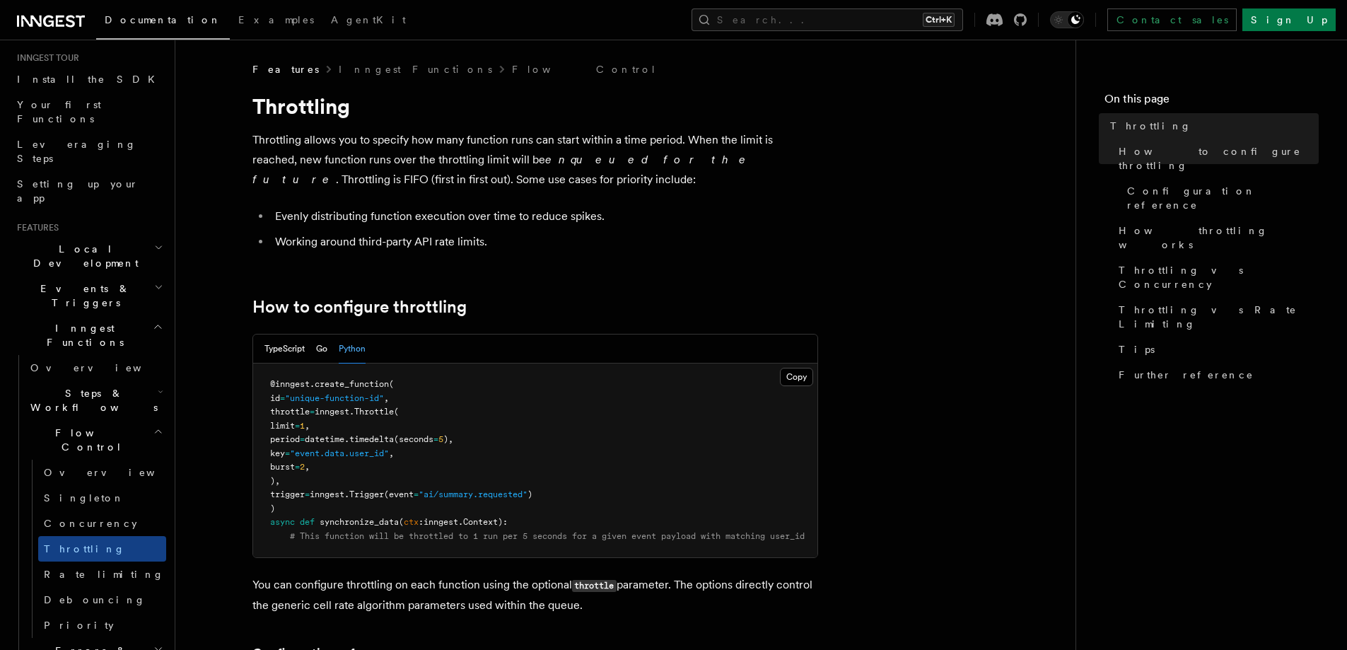
click at [98, 276] on h2 "Events & Triggers" at bounding box center [88, 296] width 155 height 40
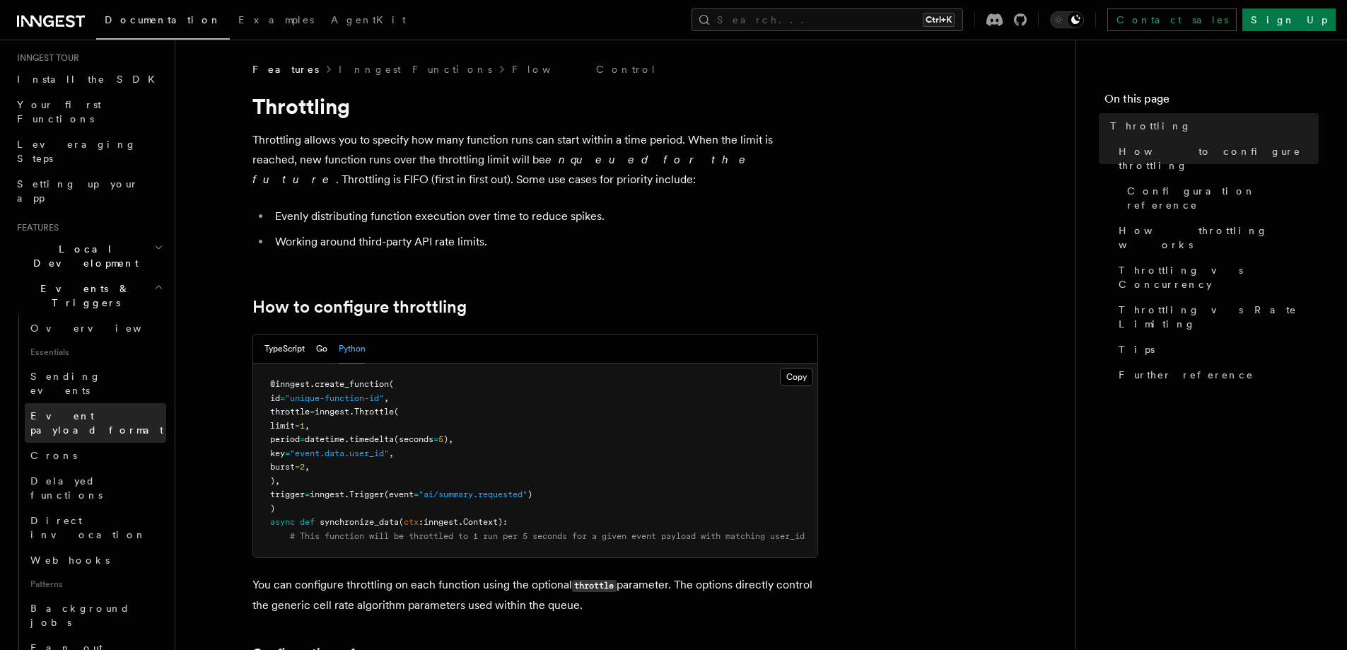
click at [105, 403] on link "Event payload format" at bounding box center [95, 423] width 141 height 40
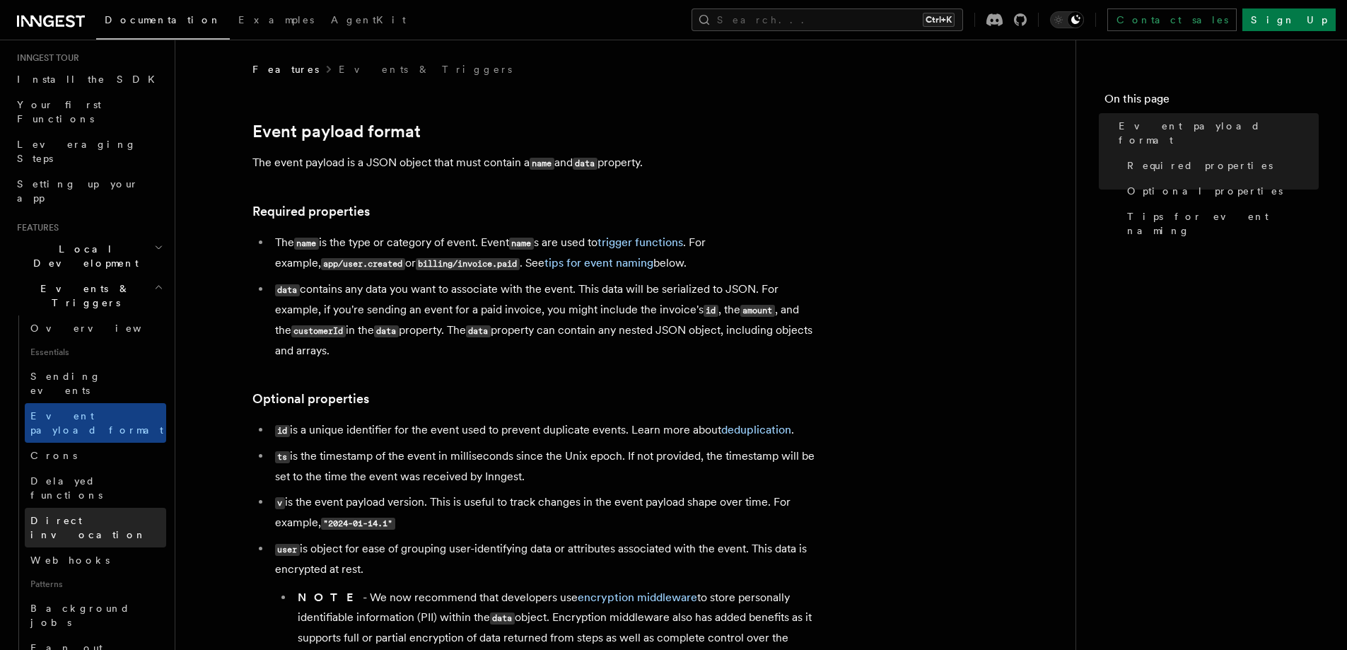
click at [76, 515] on span "Direct invocation" at bounding box center [88, 527] width 116 height 25
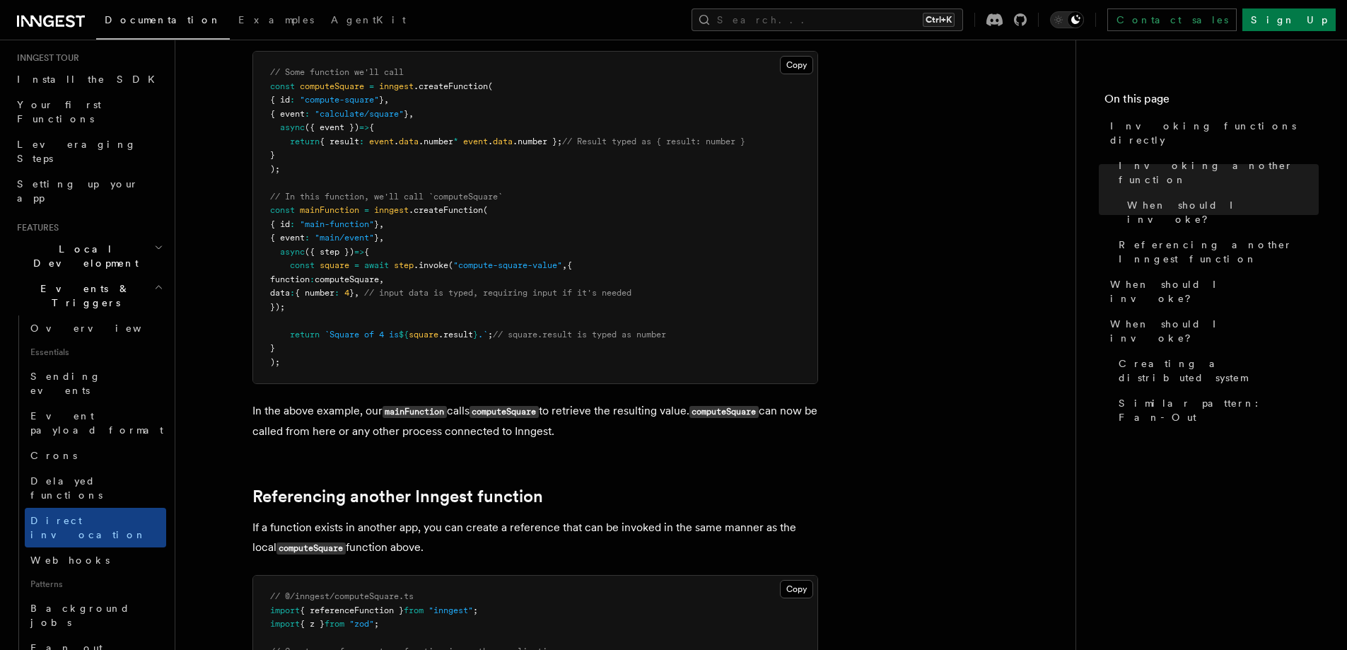
scroll to position [79, 0]
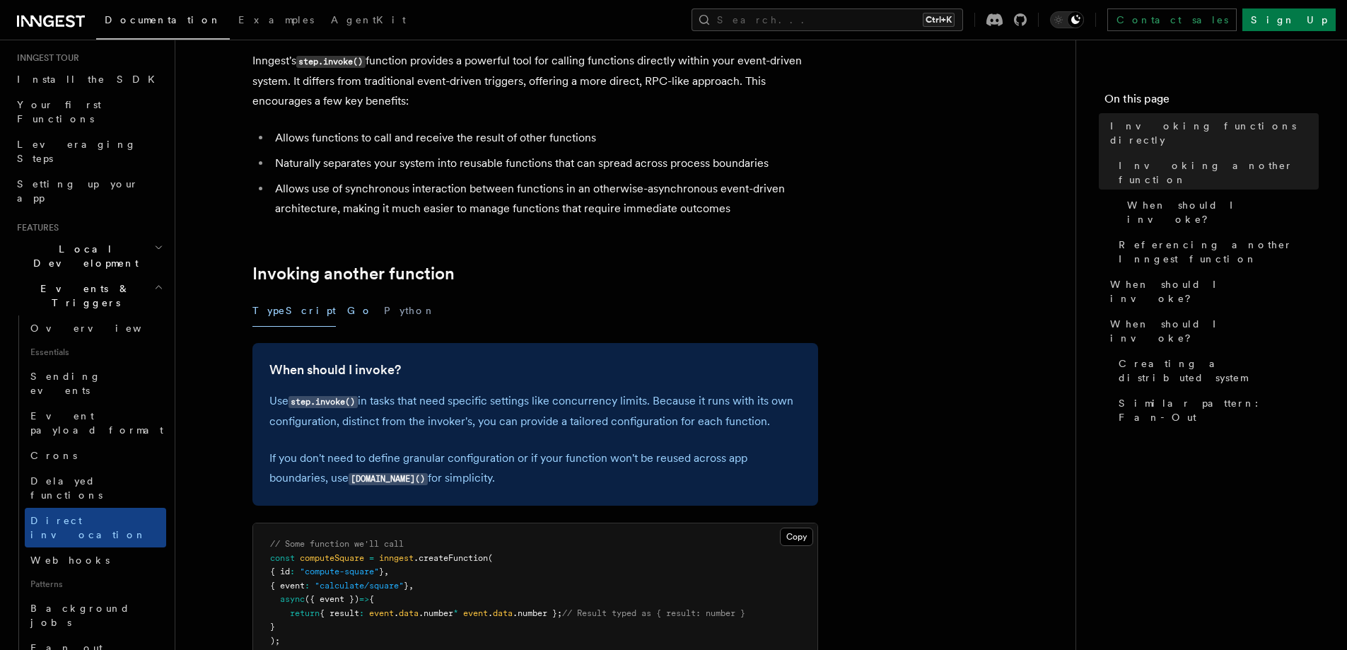
click at [347, 313] on button "Go" at bounding box center [359, 311] width 25 height 32
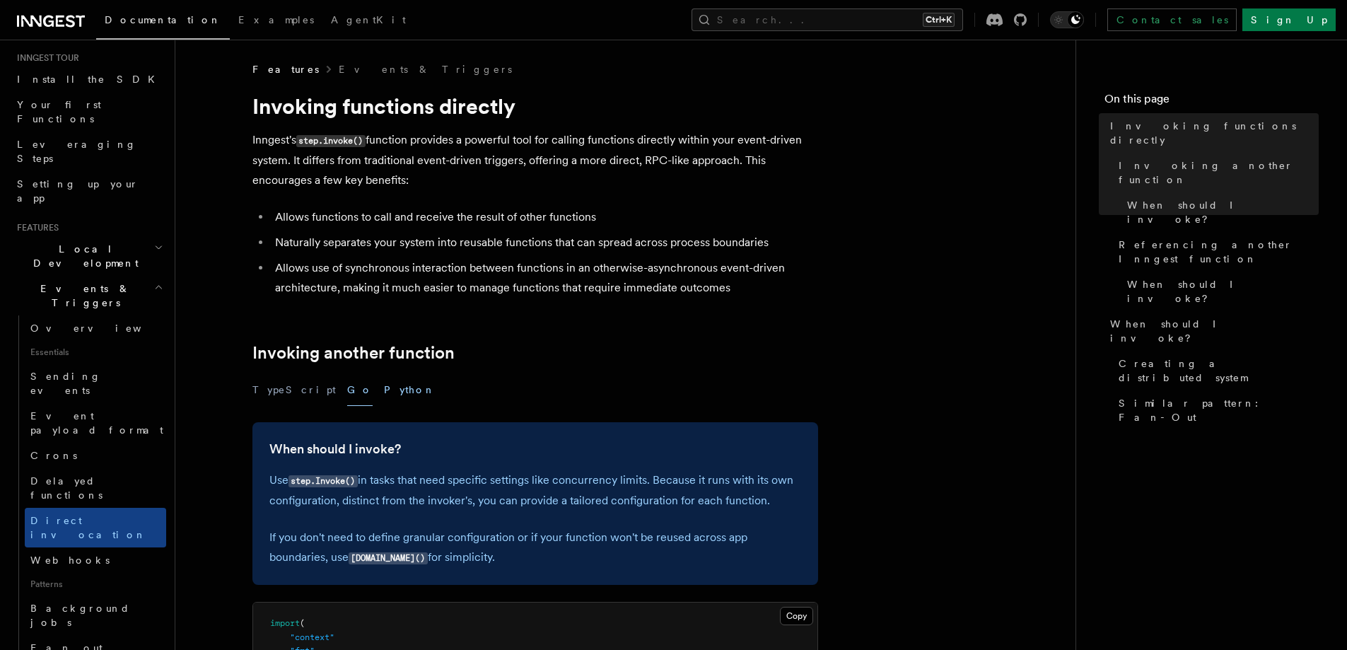
click at [384, 392] on button "Python" at bounding box center [410, 390] width 52 height 32
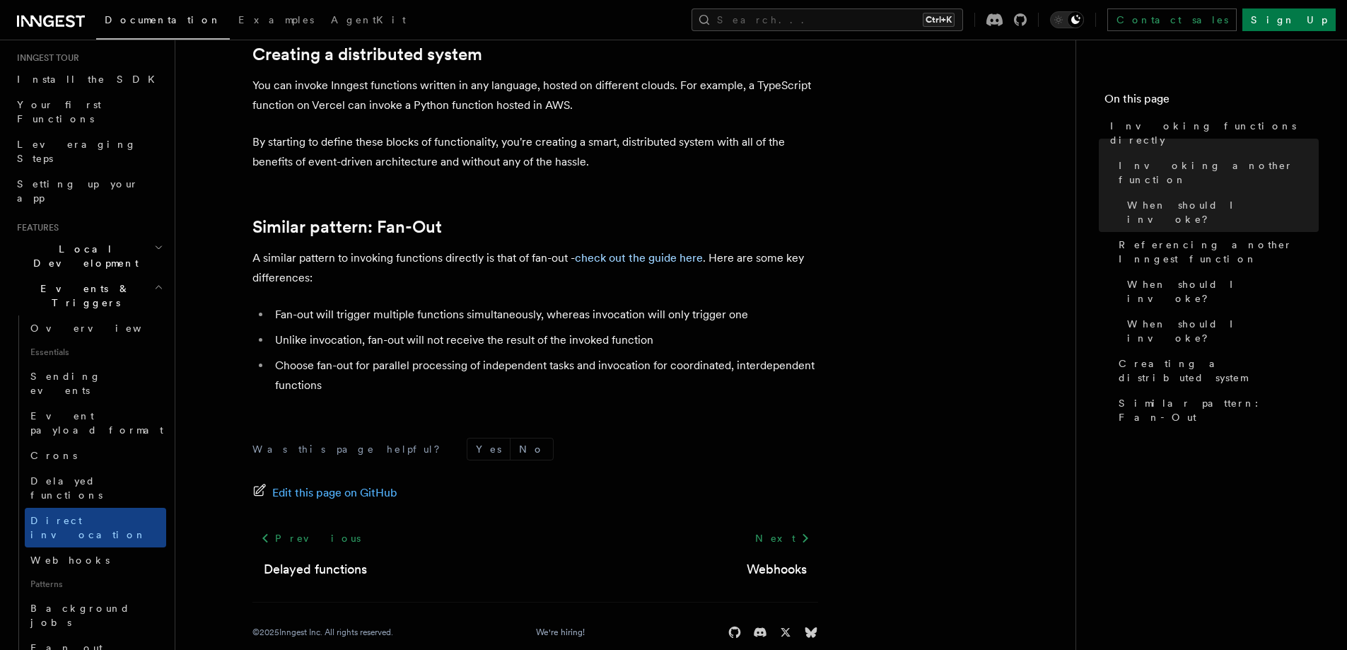
scroll to position [1055, 0]
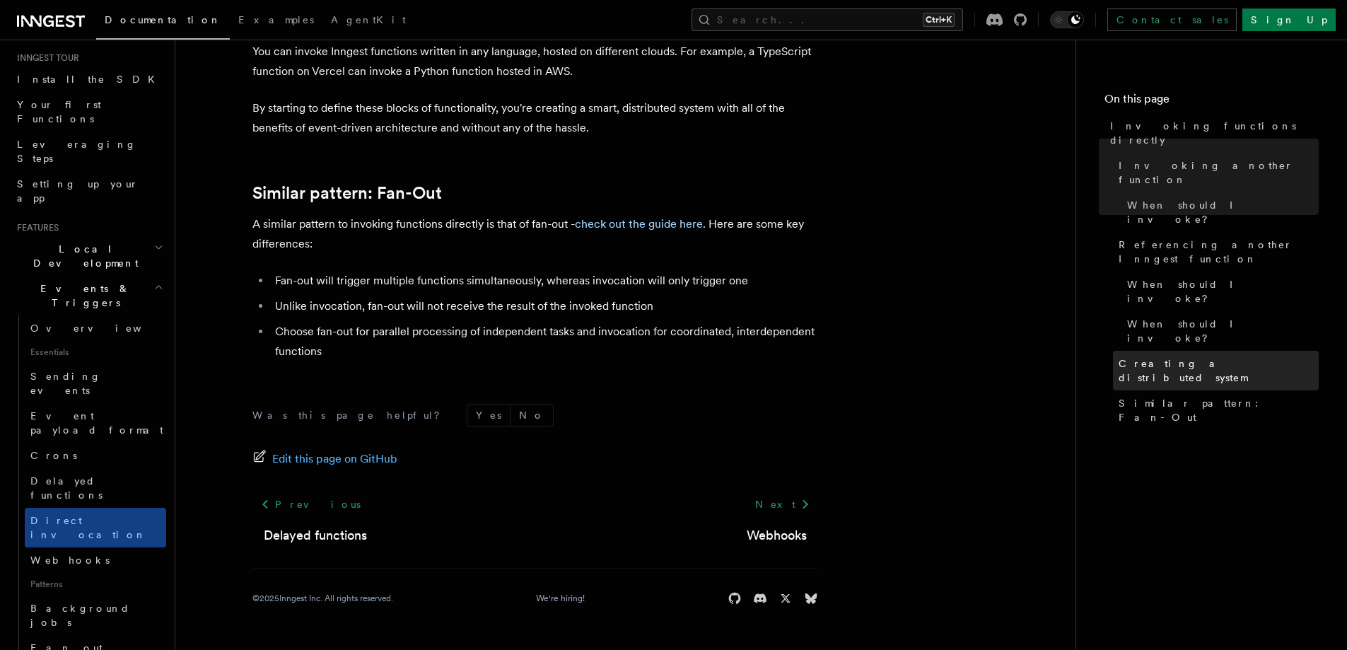
click at [1138, 351] on link "Creating a distributed system" at bounding box center [1216, 371] width 206 height 40
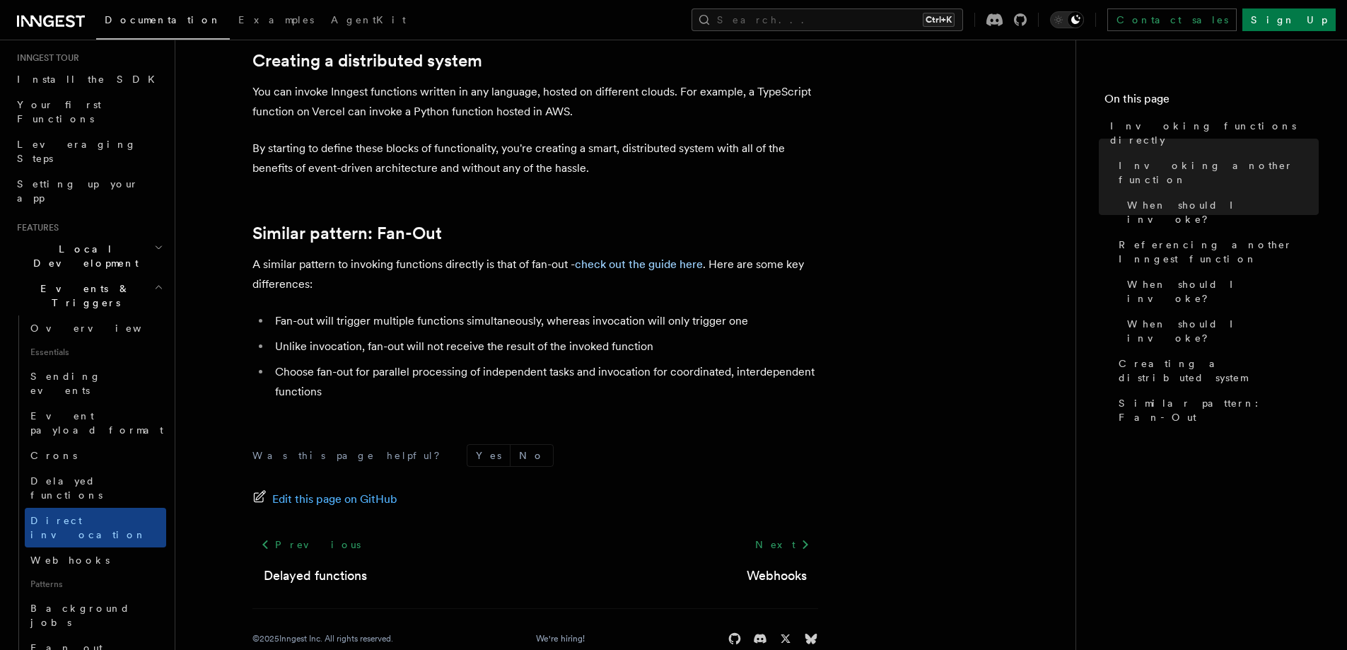
scroll to position [1055, 0]
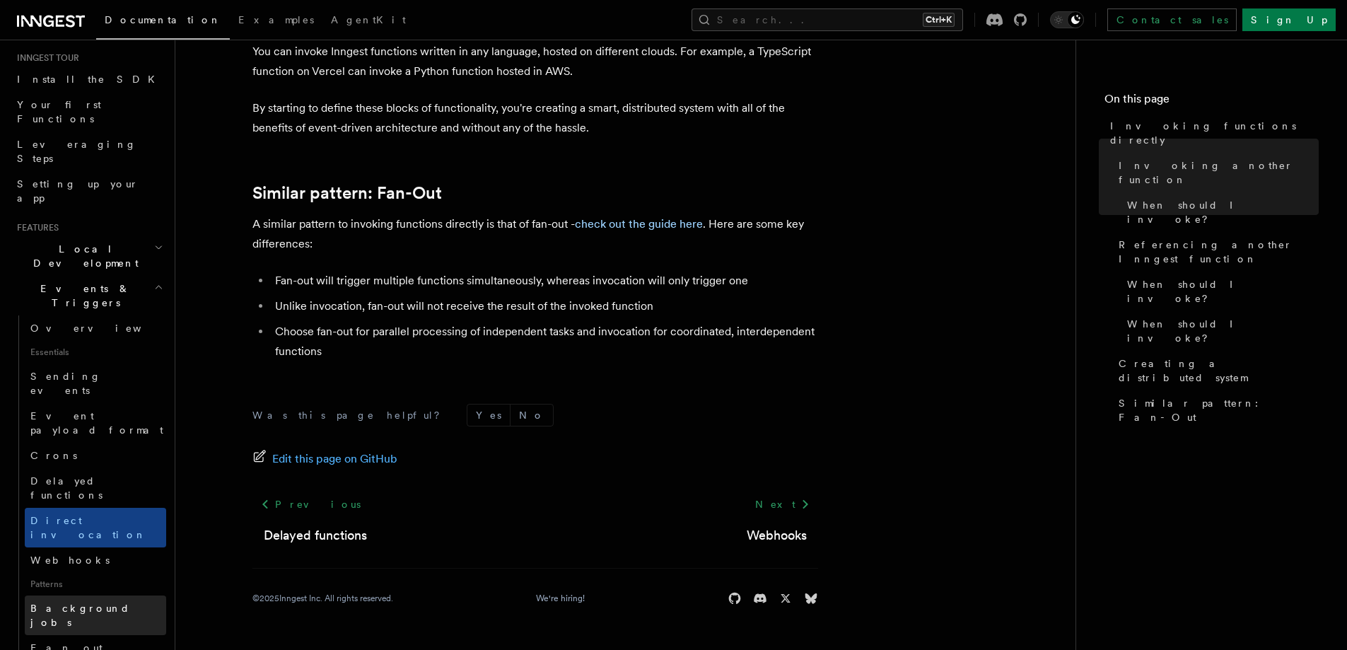
click at [71, 601] on span "Background jobs" at bounding box center [98, 615] width 136 height 28
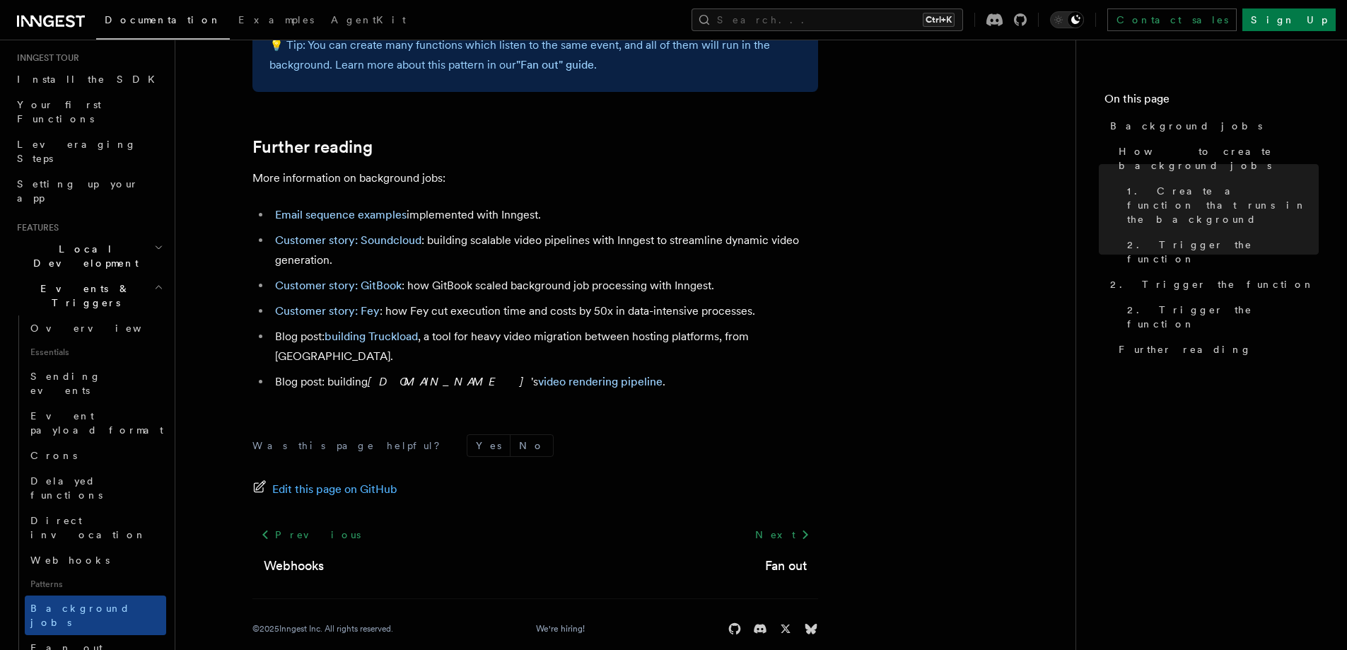
scroll to position [1062, 0]
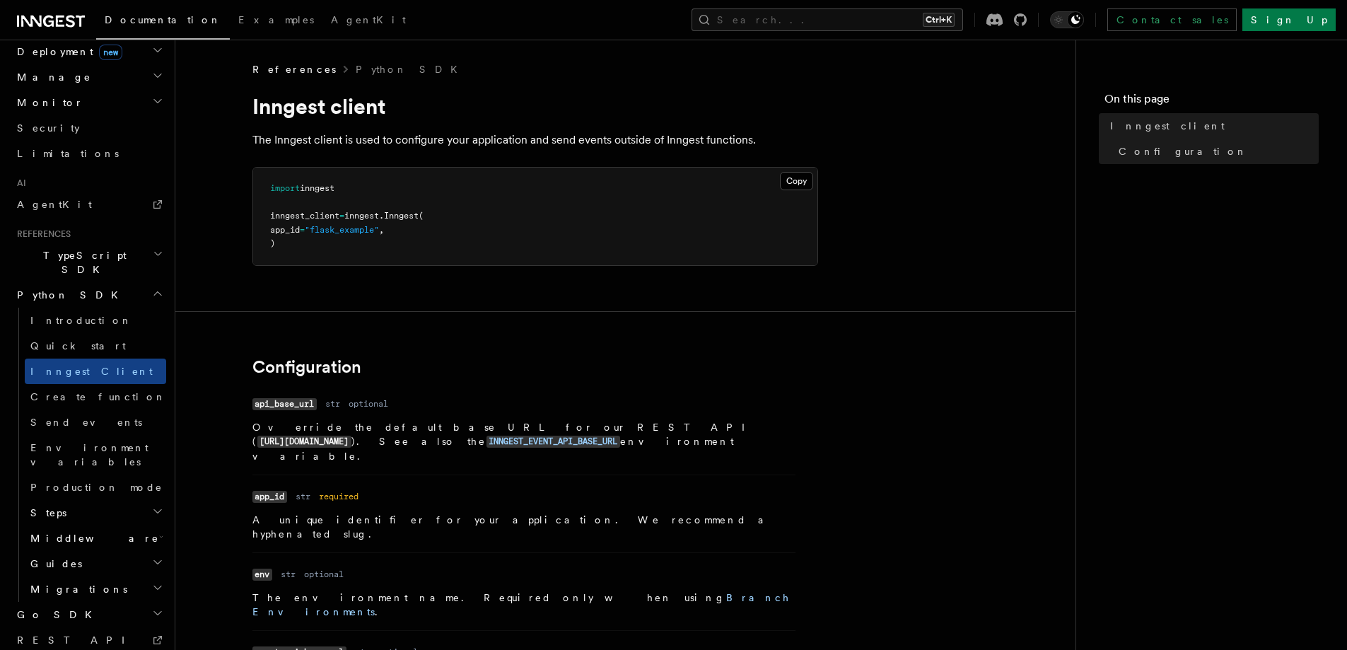
click at [108, 526] on h2 "Middleware" at bounding box center [95, 538] width 141 height 25
click at [110, 551] on link "Overview" at bounding box center [102, 563] width 128 height 25
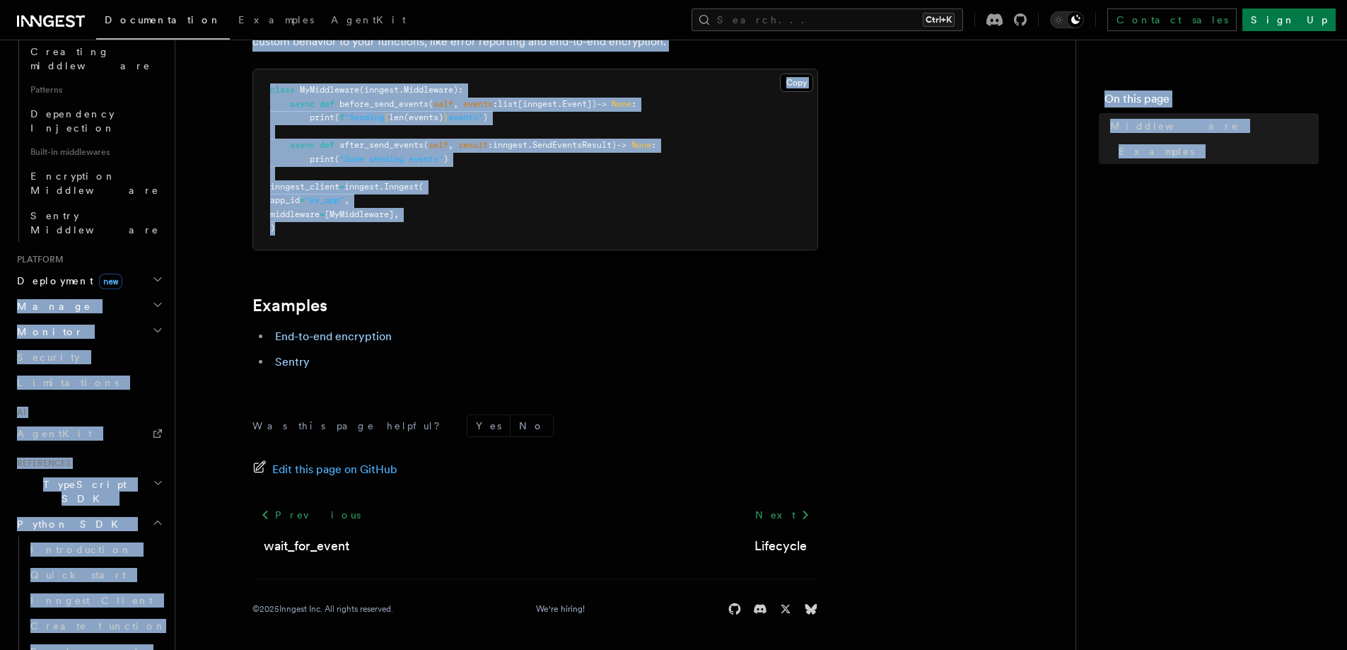
scroll to position [93, 0]
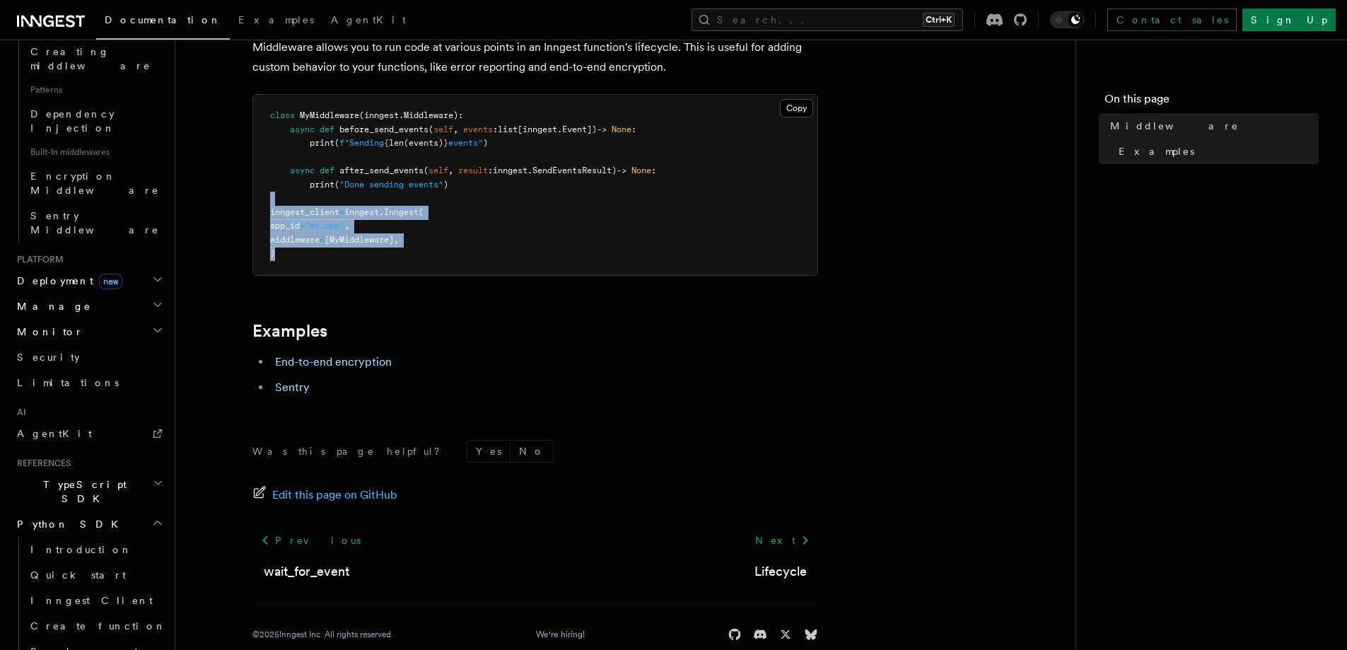
drag, startPoint x: 468, startPoint y: 224, endPoint x: 699, endPoint y: 314, distance: 248.4
click at [752, 263] on pre "class MyMiddleware ( inngest . Middleware ): async def before_send_events ( sel…" at bounding box center [535, 185] width 564 height 180
click at [665, 354] on li "End-to-end encryption" at bounding box center [544, 362] width 547 height 20
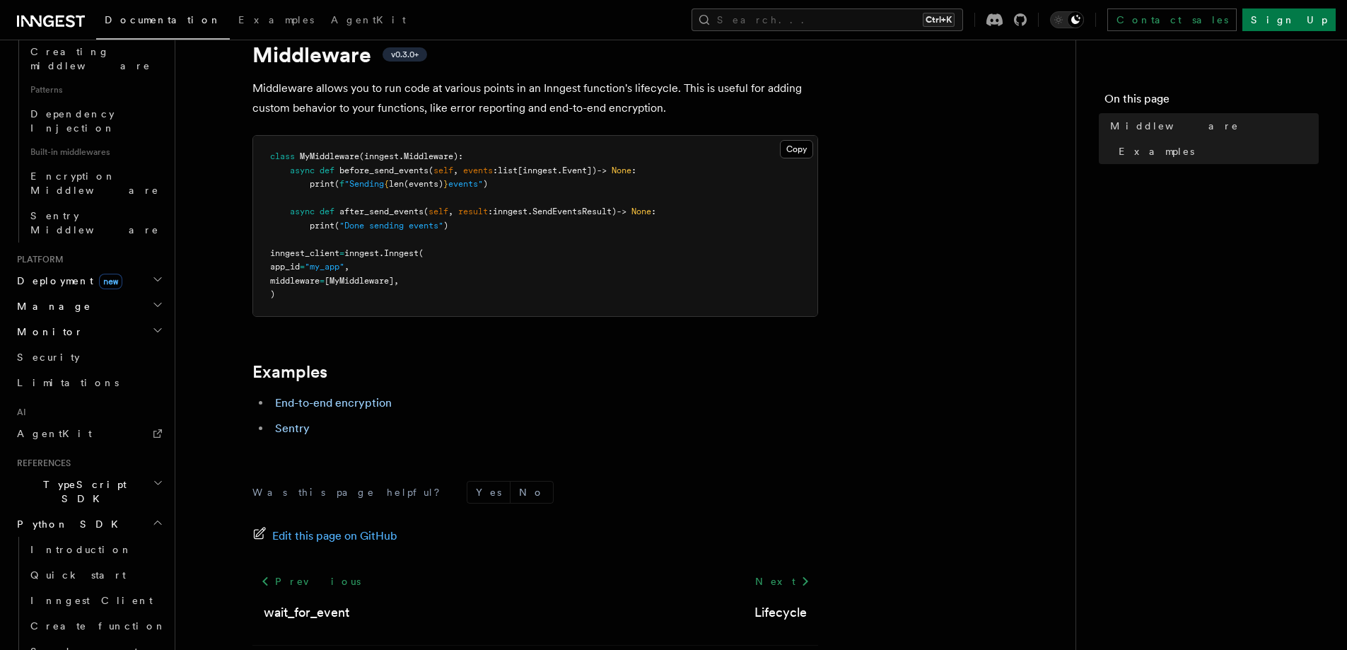
scroll to position [0, 0]
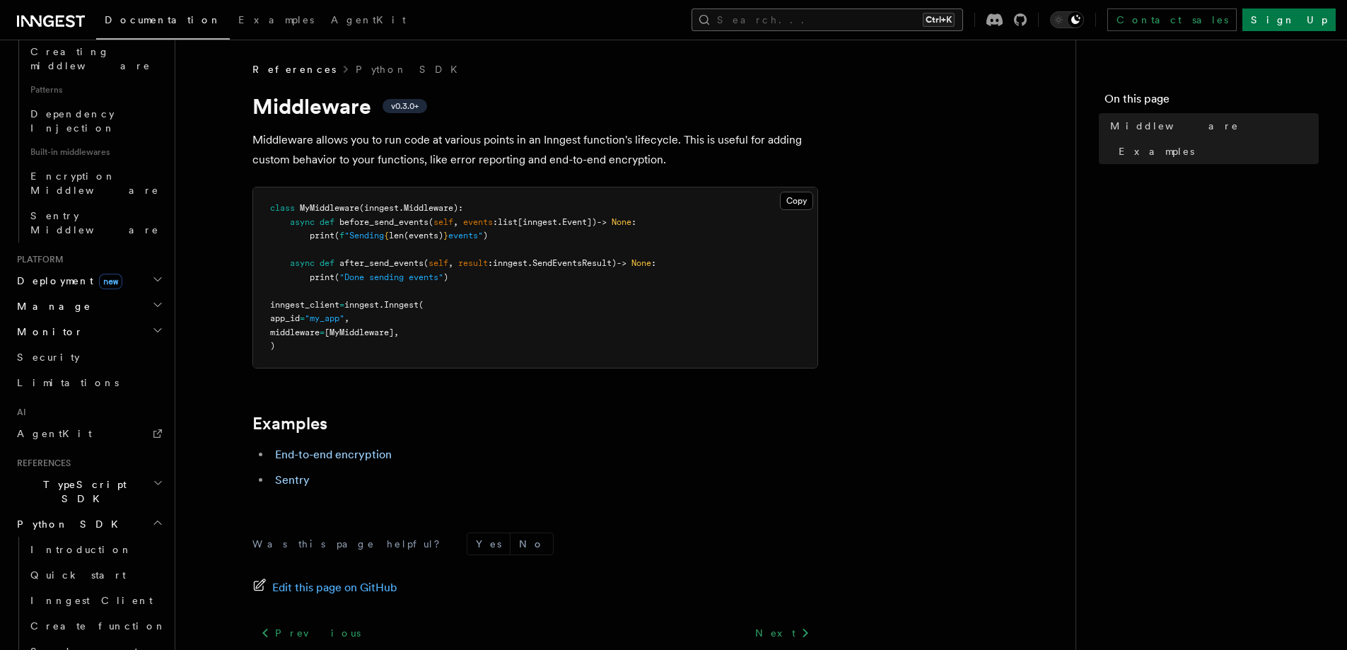
click at [873, 15] on button "Search... Ctrl+K" at bounding box center [828, 19] width 272 height 23
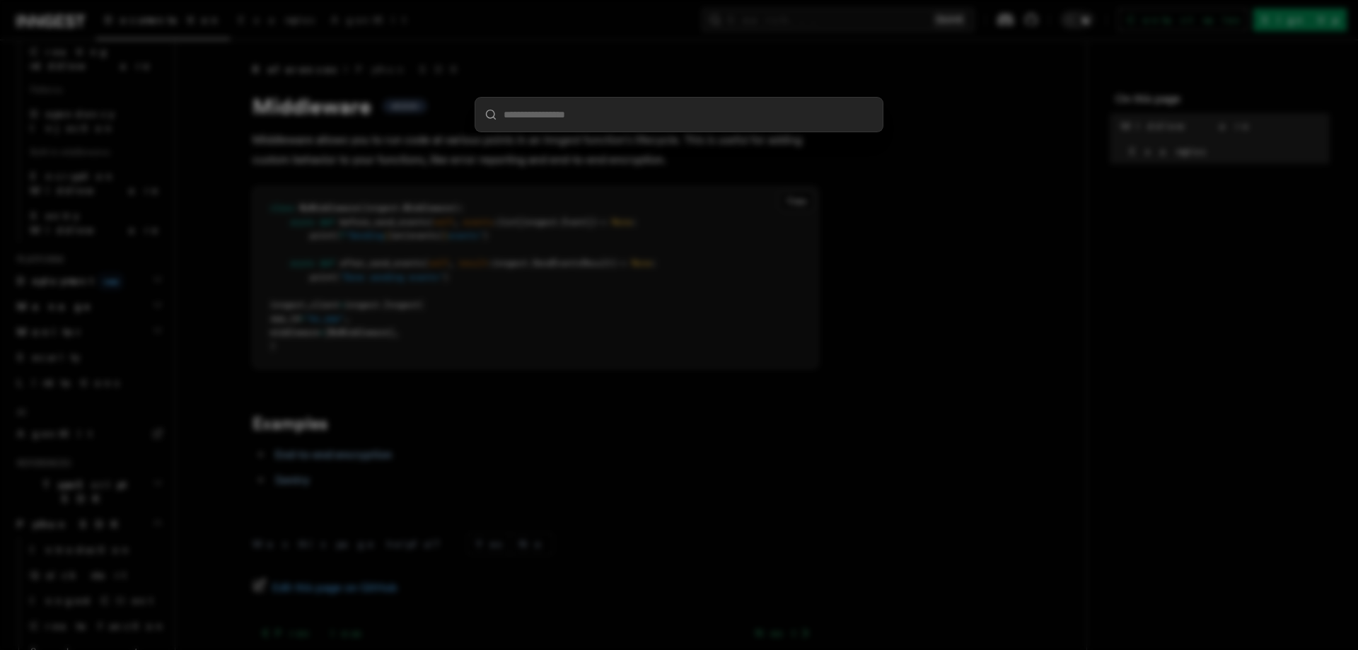
drag, startPoint x: 887, startPoint y: 291, endPoint x: 898, endPoint y: 258, distance: 34.4
click at [886, 291] on div at bounding box center [679, 325] width 1358 height 650
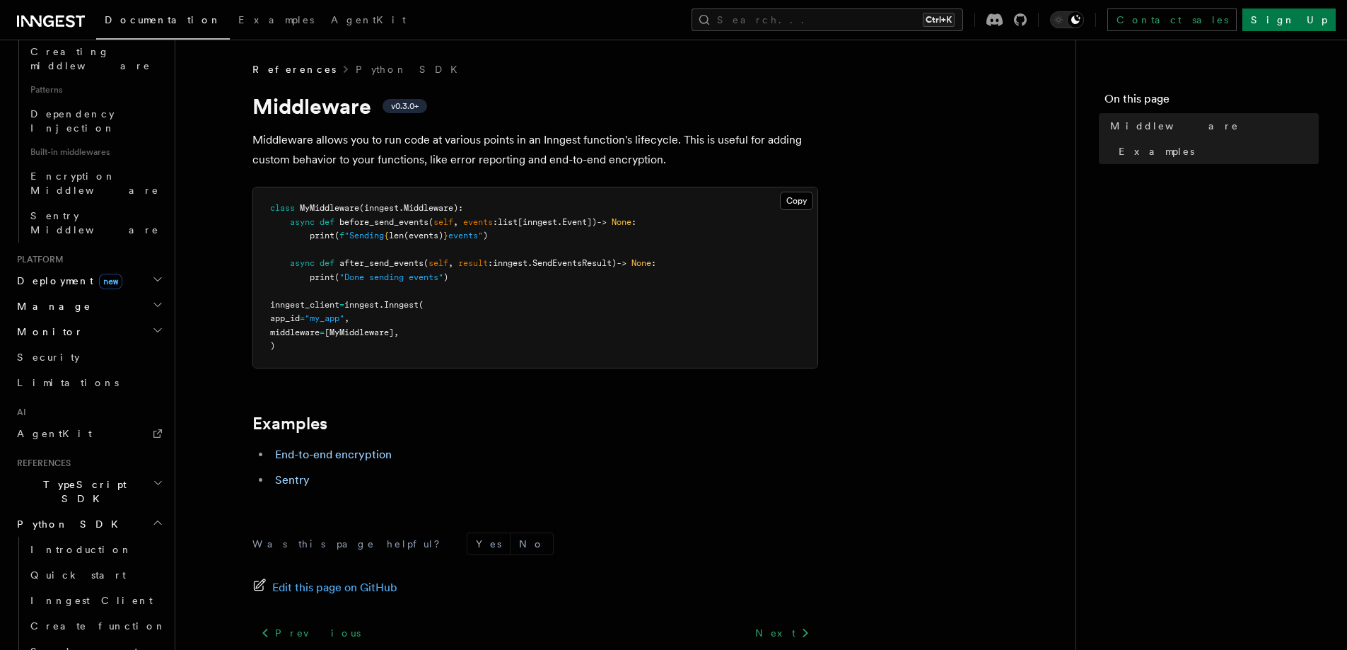
click at [0, 0] on plasmo-csui at bounding box center [0, 0] width 0 height 0
